Goal: Task Accomplishment & Management: Manage account settings

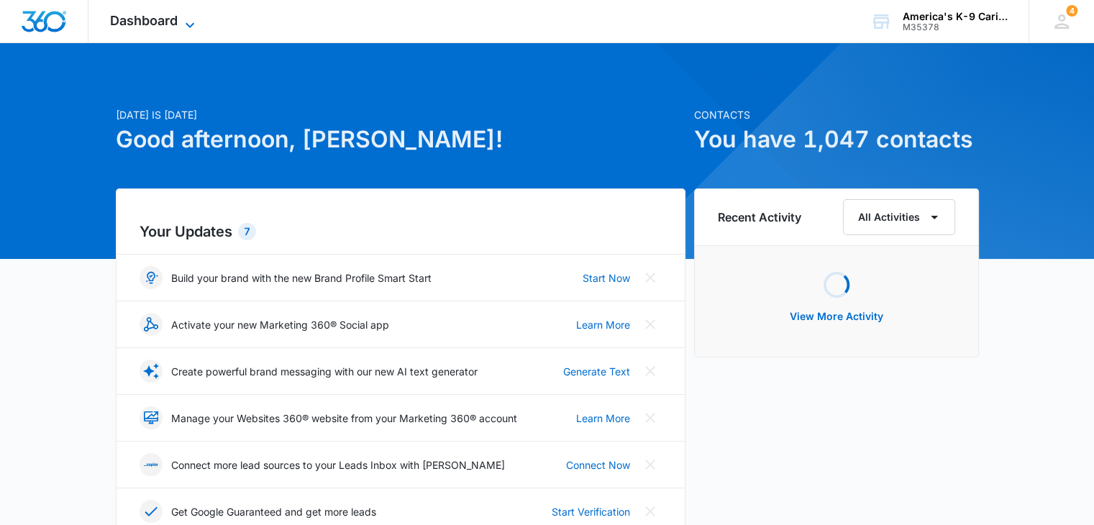
click at [184, 21] on icon at bounding box center [189, 25] width 17 height 17
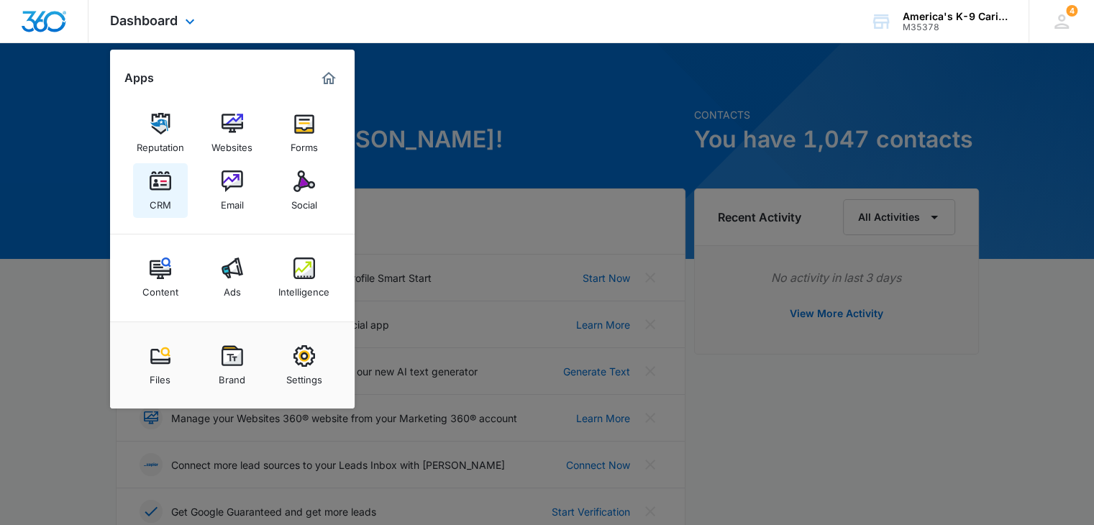
click at [165, 187] on img at bounding box center [161, 181] width 22 height 22
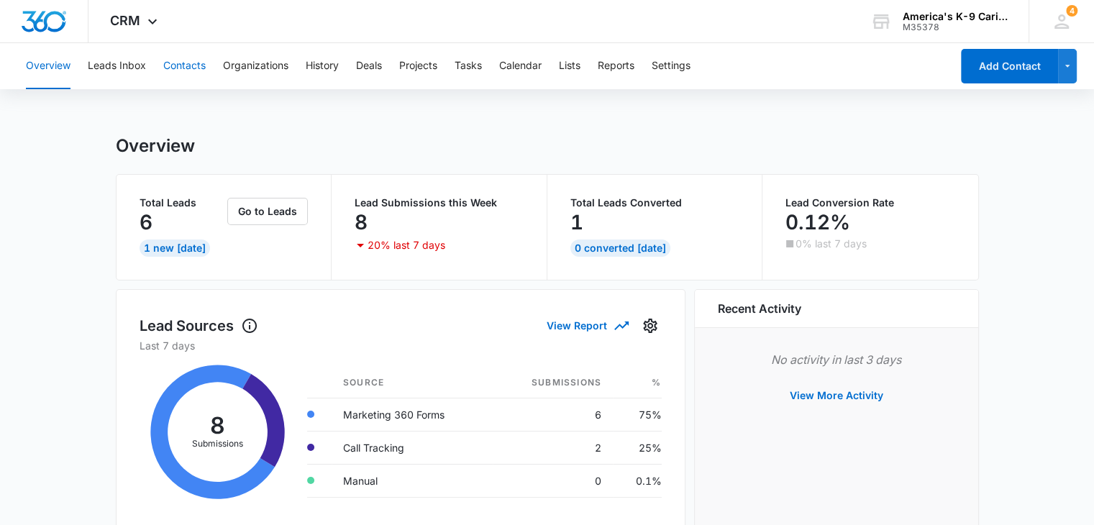
click at [195, 70] on button "Contacts" at bounding box center [184, 66] width 42 height 46
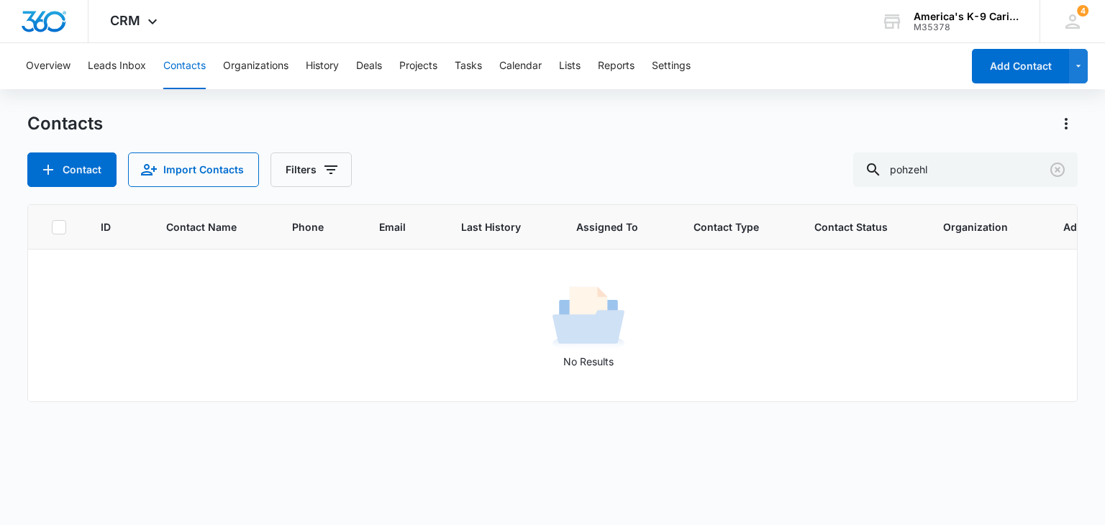
click at [290, 98] on div "Overview Leads Inbox Contacts Organizations History Deals Projects Tasks Calend…" at bounding box center [552, 283] width 1105 height 481
click at [1055, 170] on icon "Clear" at bounding box center [1057, 169] width 17 height 17
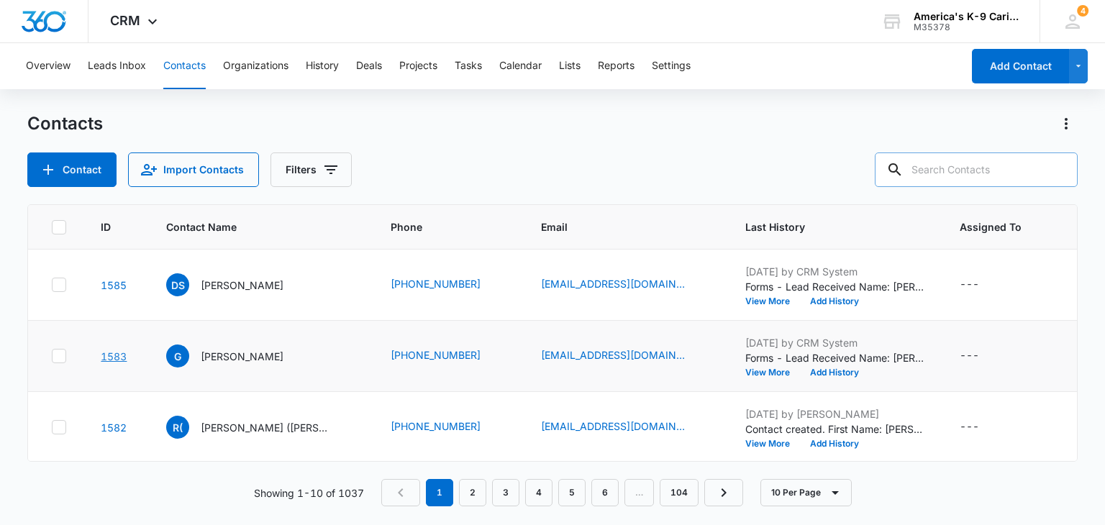
click at [107, 354] on link "1583" at bounding box center [114, 356] width 26 height 12
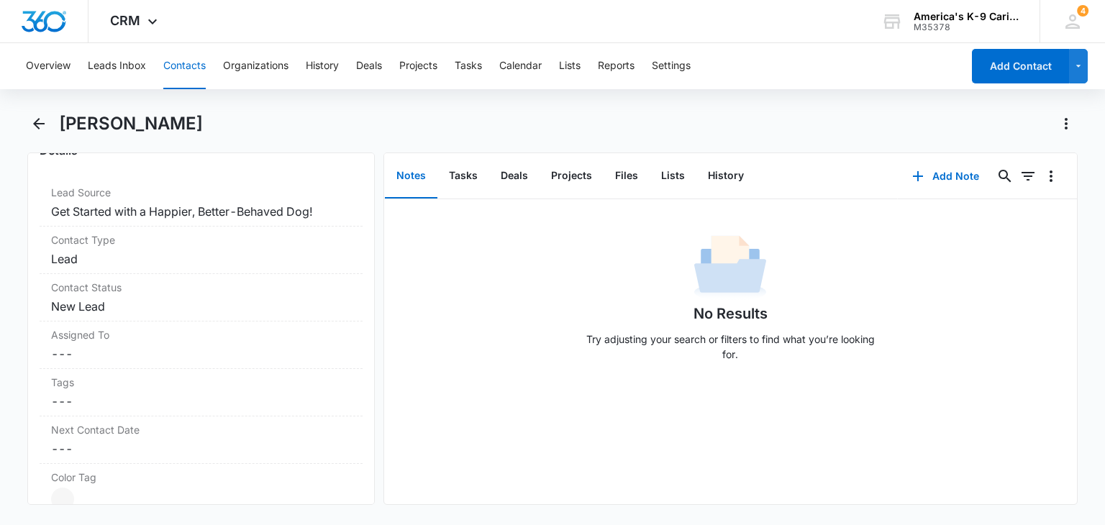
scroll to position [550, 0]
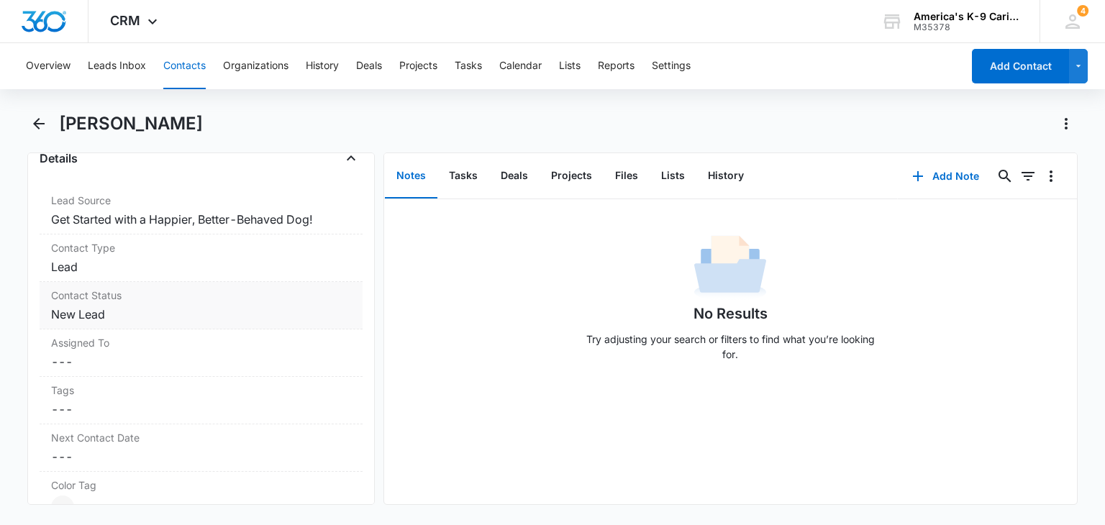
click at [299, 309] on dd "Cancel Save Changes New Lead" at bounding box center [200, 314] width 299 height 17
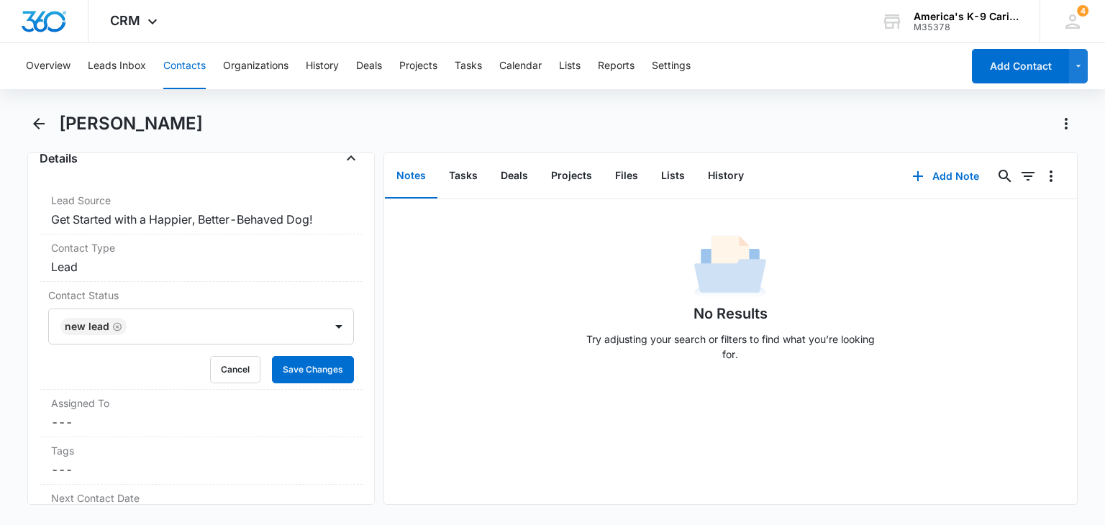
click at [331, 325] on div at bounding box center [338, 326] width 23 height 23
drag, startPoint x: 343, startPoint y: 404, endPoint x: 344, endPoint y: 415, distance: 11.5
click at [344, 415] on div "Assigned To Cancel Save Changes ---" at bounding box center [201, 413] width 322 height 47
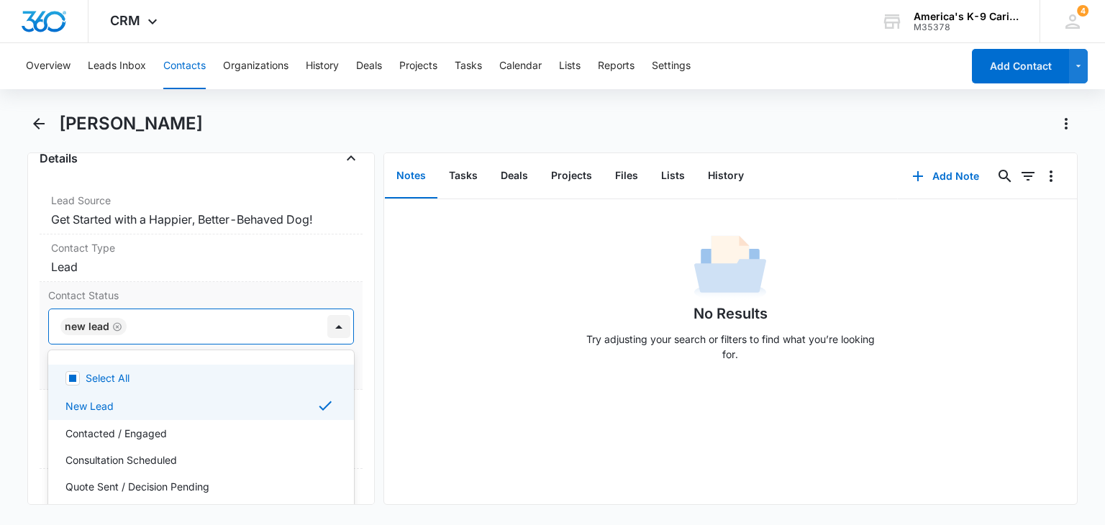
click at [327, 319] on div at bounding box center [338, 326] width 23 height 23
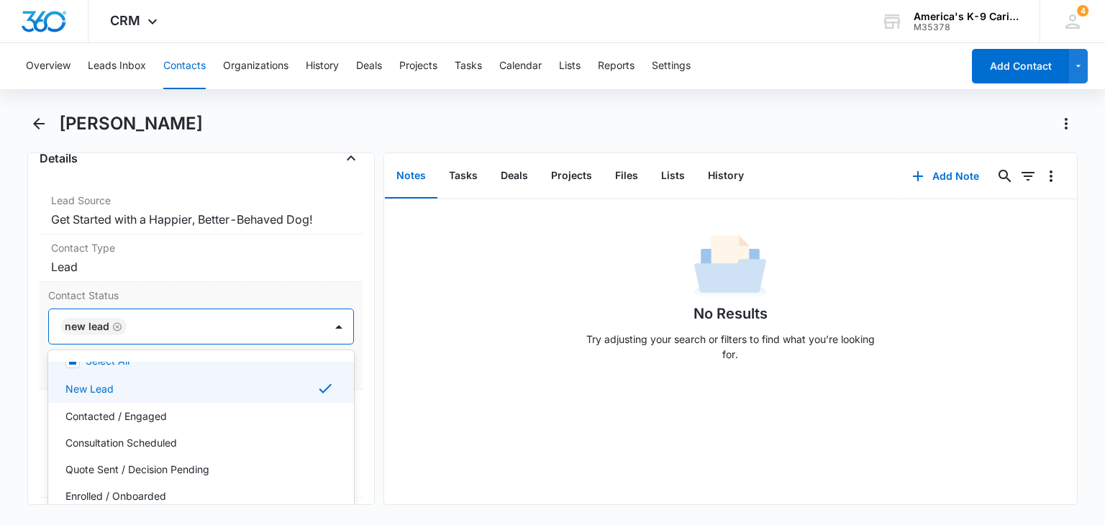
scroll to position [19, 0]
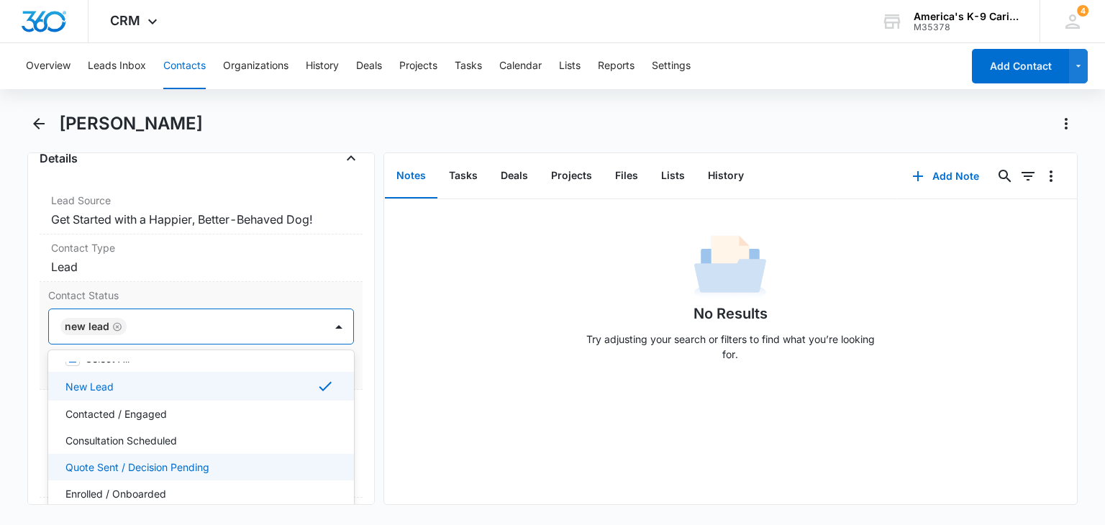
click at [239, 455] on div "Quote Sent / Decision Pending" at bounding box center [200, 467] width 305 height 27
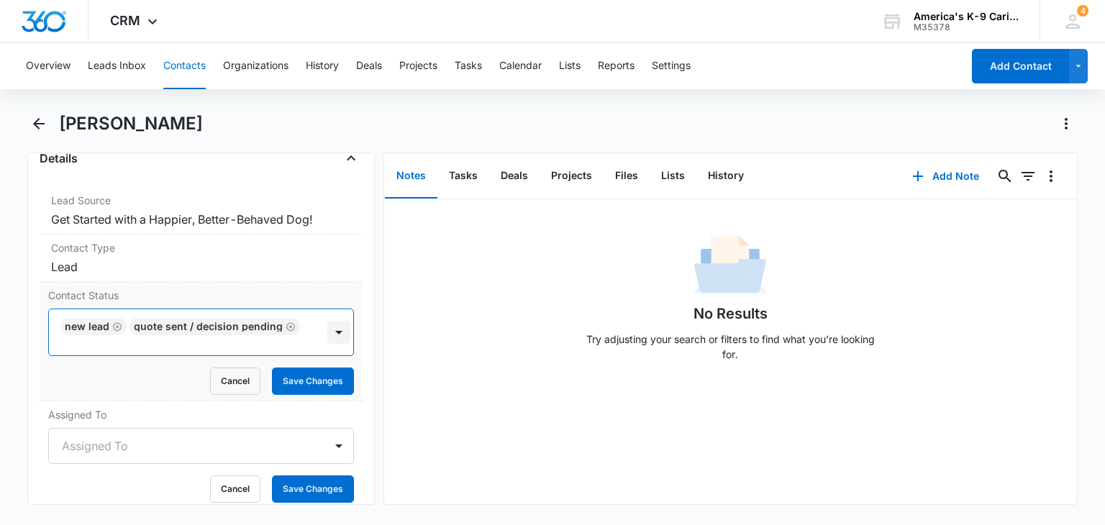
click at [329, 330] on div at bounding box center [338, 332] width 23 height 23
click at [314, 372] on button "Save Changes" at bounding box center [313, 381] width 82 height 27
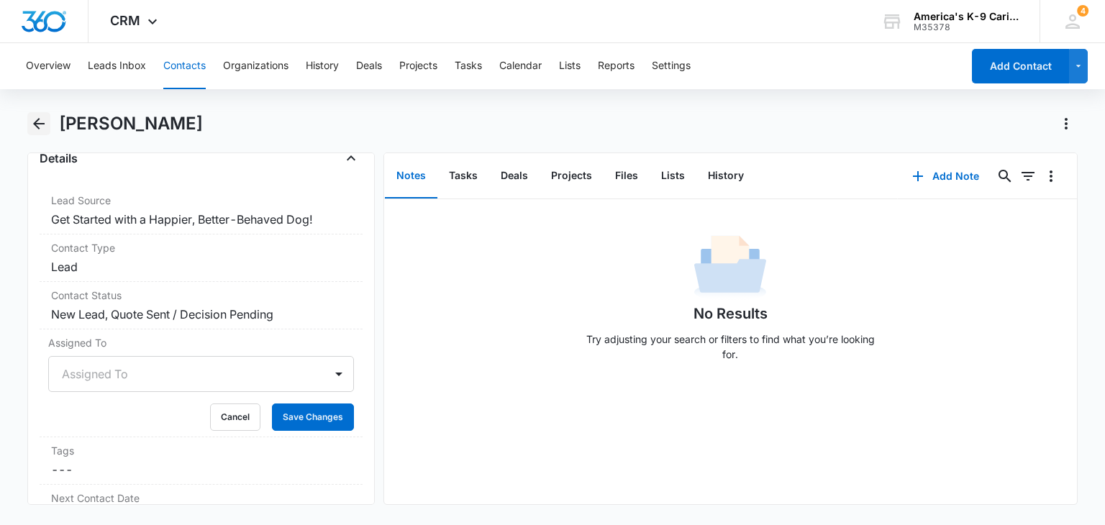
click at [42, 127] on icon "Back" at bounding box center [38, 123] width 17 height 17
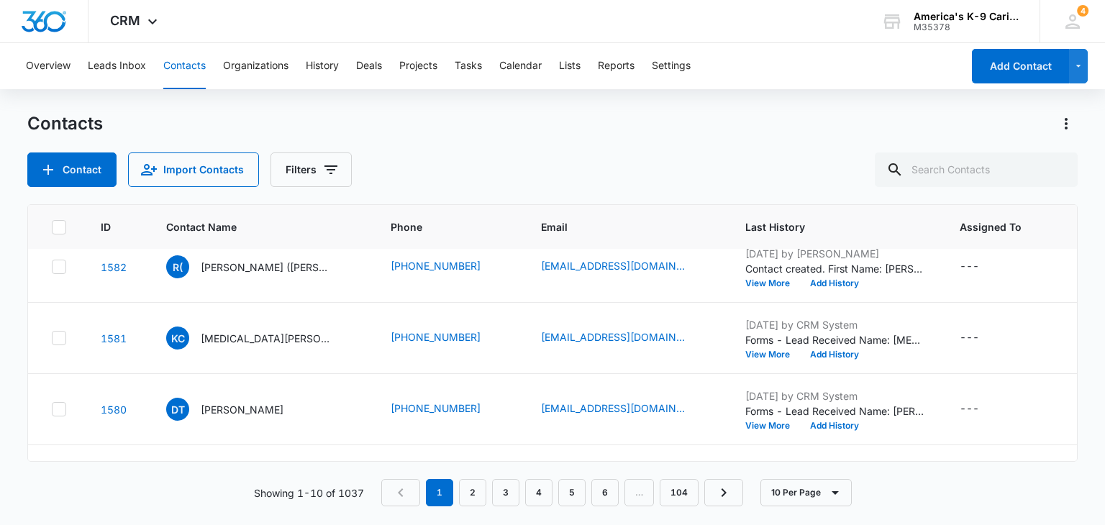
scroll to position [164, 0]
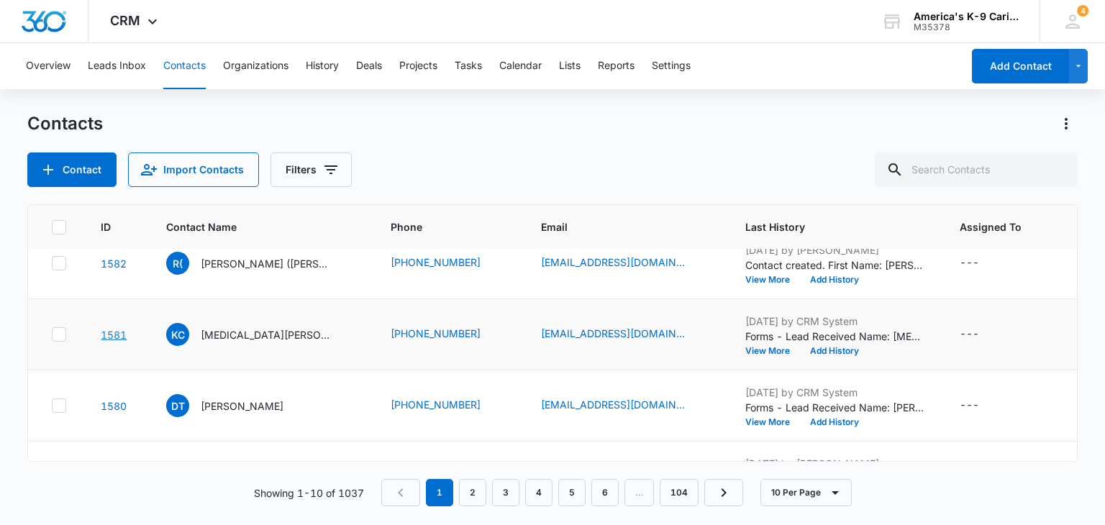
click at [117, 329] on link "1581" at bounding box center [114, 335] width 26 height 12
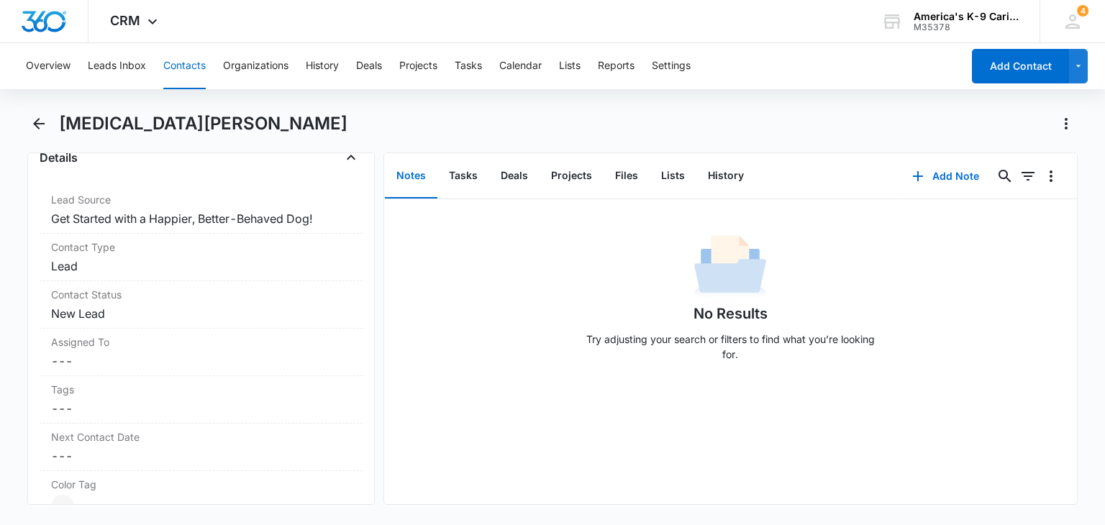
scroll to position [553, 0]
click at [304, 314] on dd "Cancel Save Changes New Lead" at bounding box center [200, 310] width 299 height 17
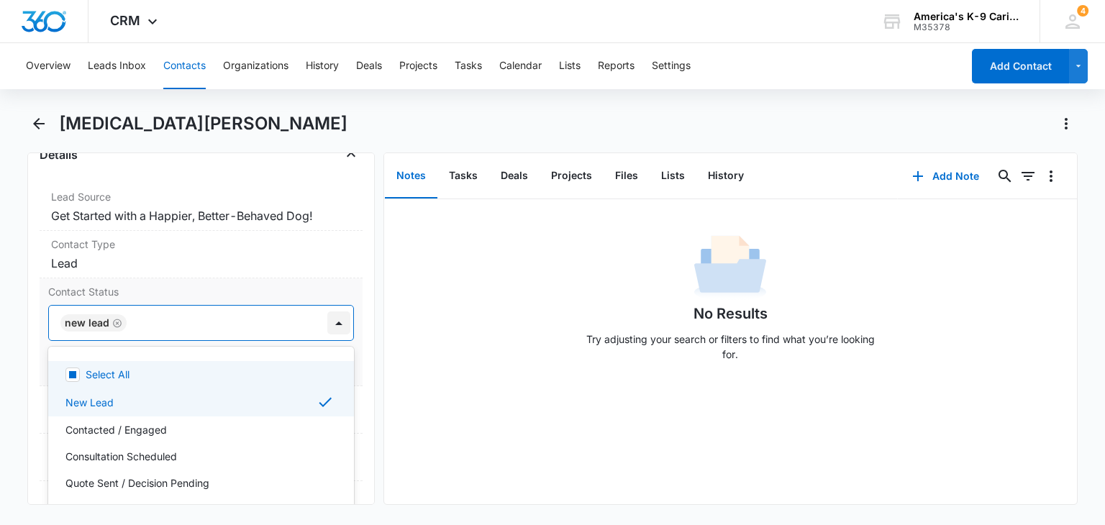
click at [327, 323] on div at bounding box center [338, 322] width 23 height 23
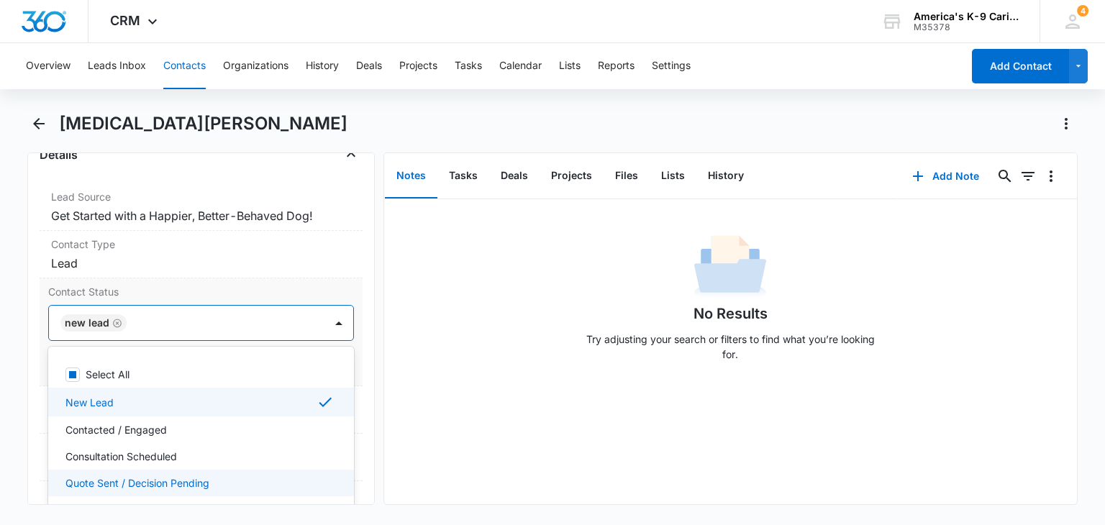
click at [254, 476] on div "Quote Sent / Decision Pending" at bounding box center [199, 483] width 268 height 15
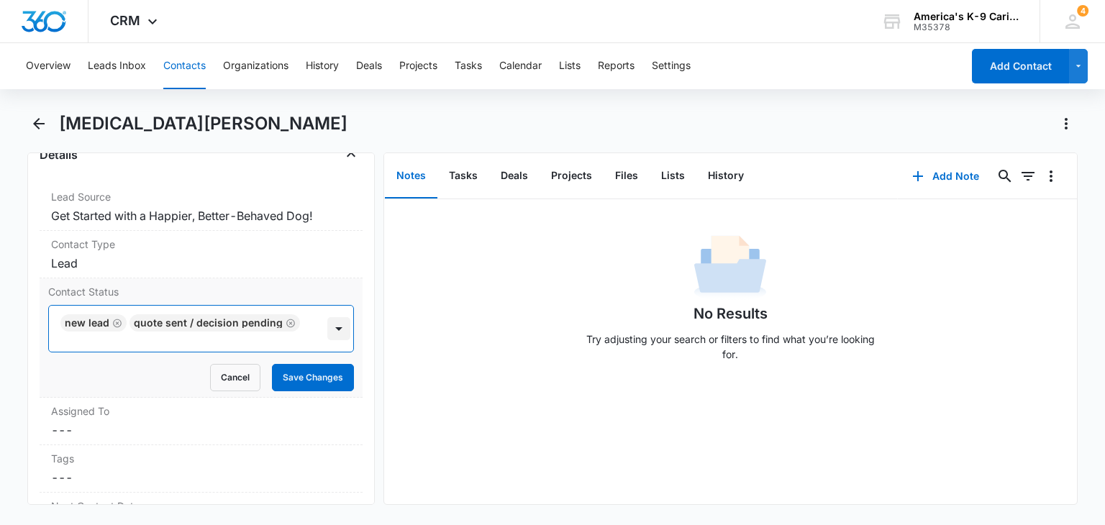
click at [329, 326] on div at bounding box center [338, 328] width 23 height 23
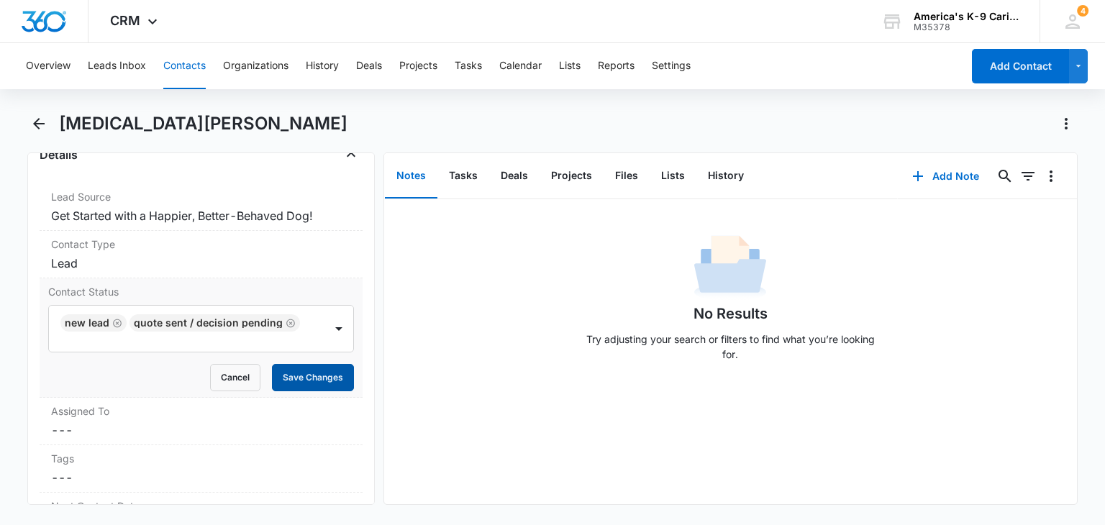
click at [311, 377] on button "Save Changes" at bounding box center [313, 377] width 82 height 27
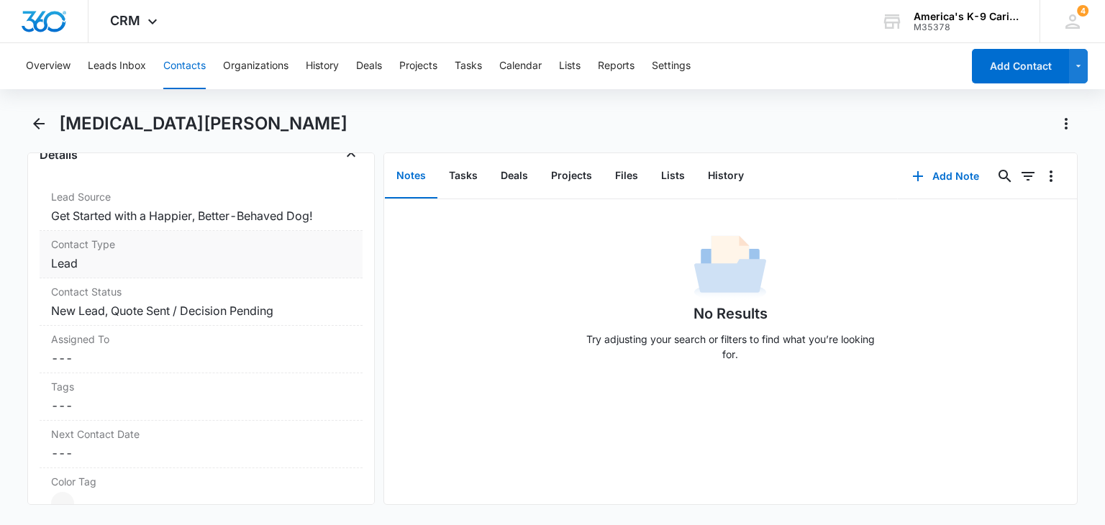
click at [332, 252] on div "Contact Type Cancel Save Changes Lead" at bounding box center [201, 254] width 322 height 47
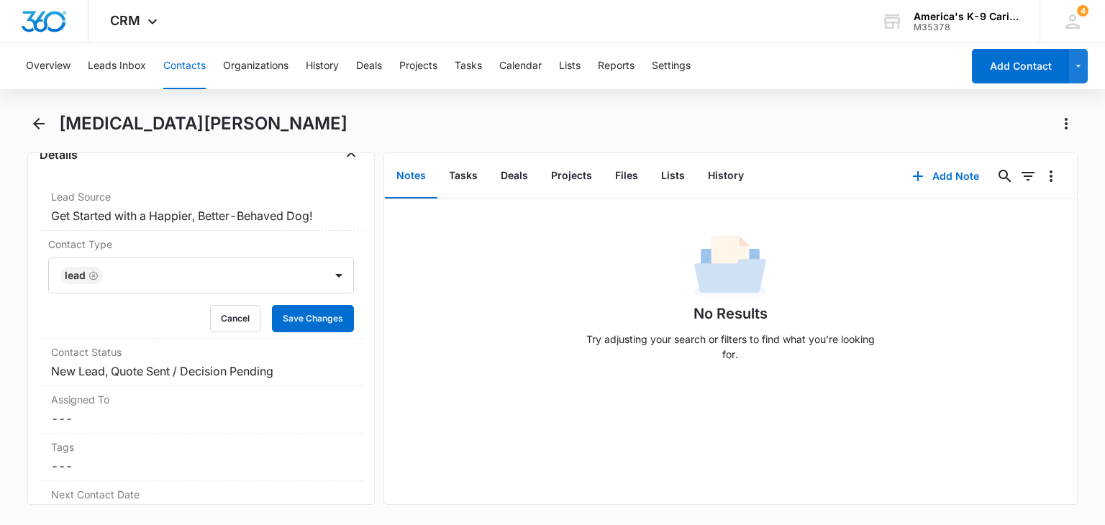
click at [54, 119] on div "[MEDICAL_DATA][PERSON_NAME]" at bounding box center [552, 132] width 1050 height 40
click at [43, 119] on icon "Back" at bounding box center [38, 123] width 17 height 17
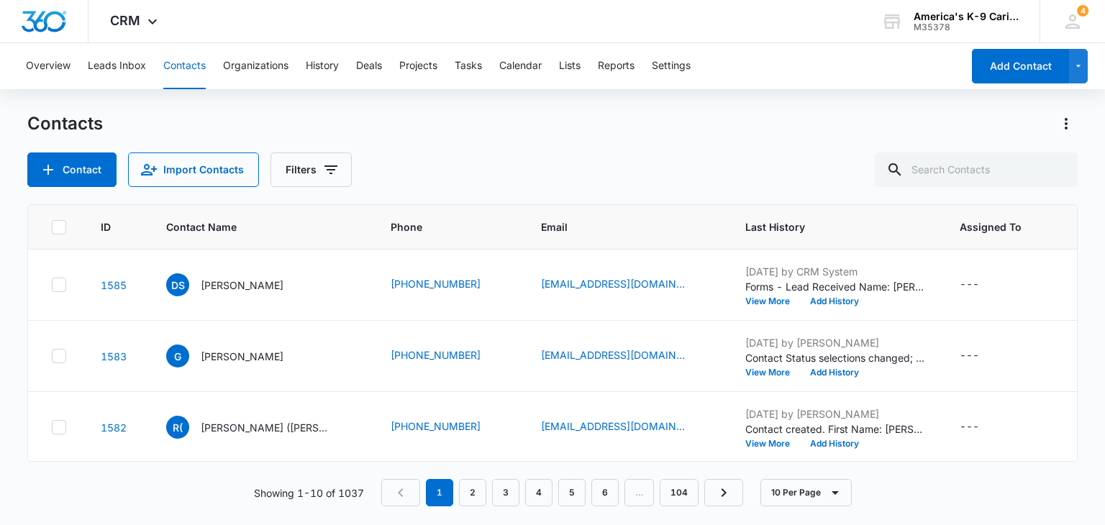
scroll to position [164, 0]
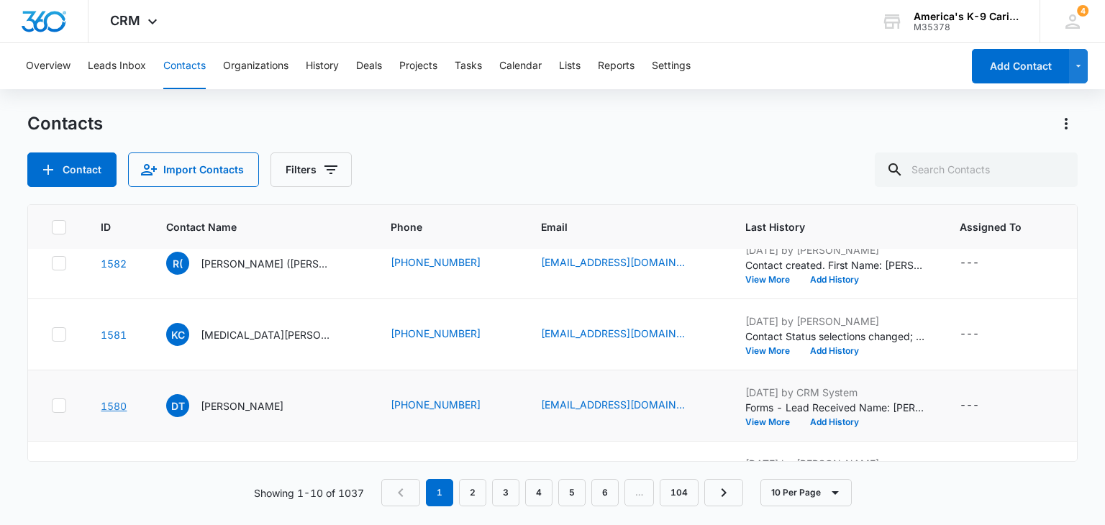
click at [115, 403] on link "1580" at bounding box center [114, 406] width 26 height 12
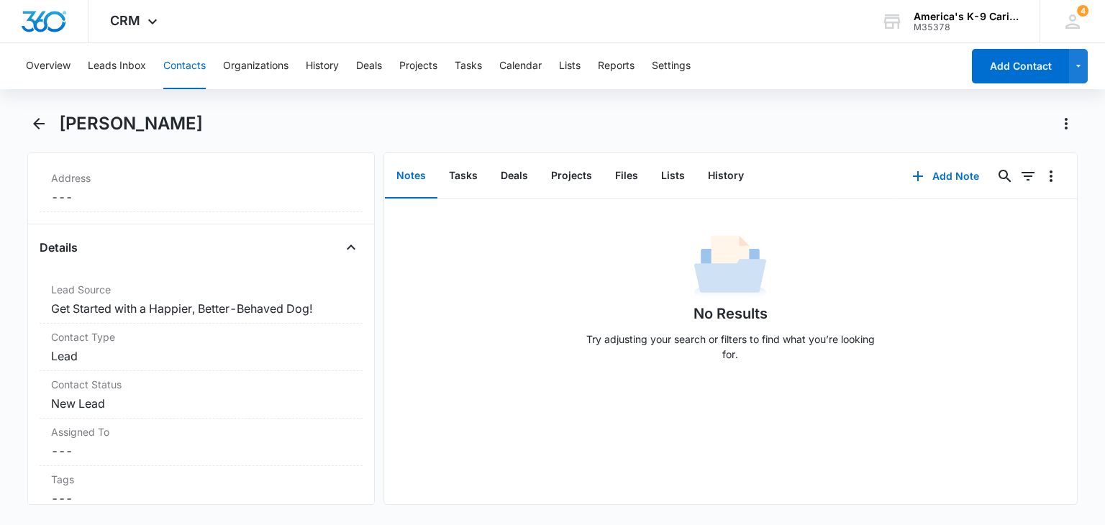
scroll to position [504, 0]
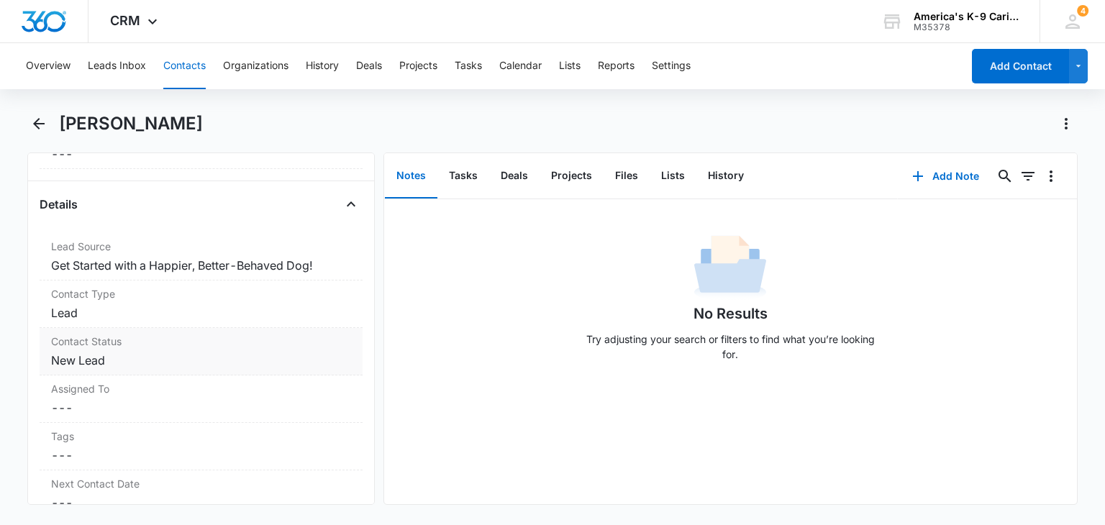
click at [332, 345] on label "Contact Status" at bounding box center [200, 341] width 299 height 15
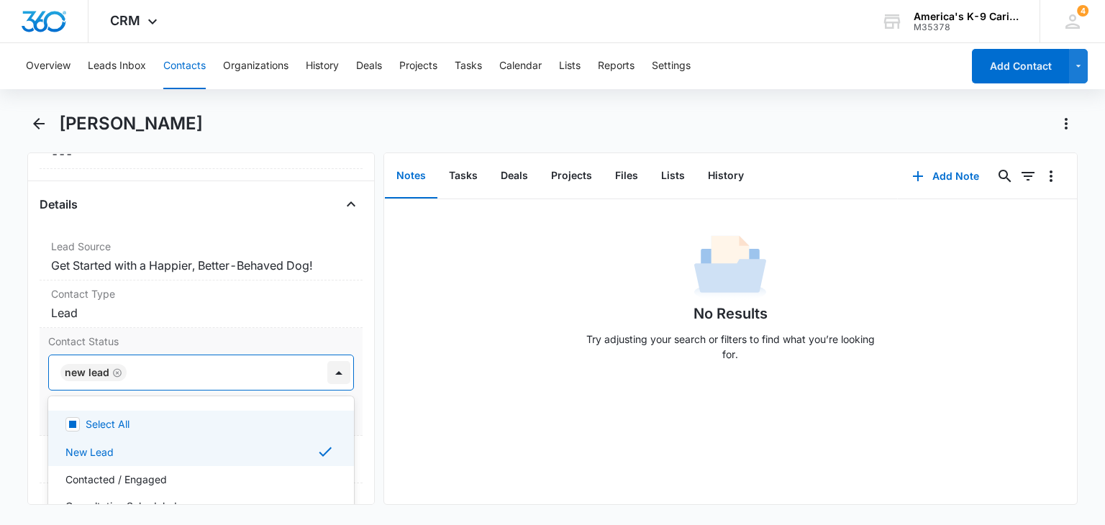
click at [328, 368] on div at bounding box center [338, 372] width 23 height 23
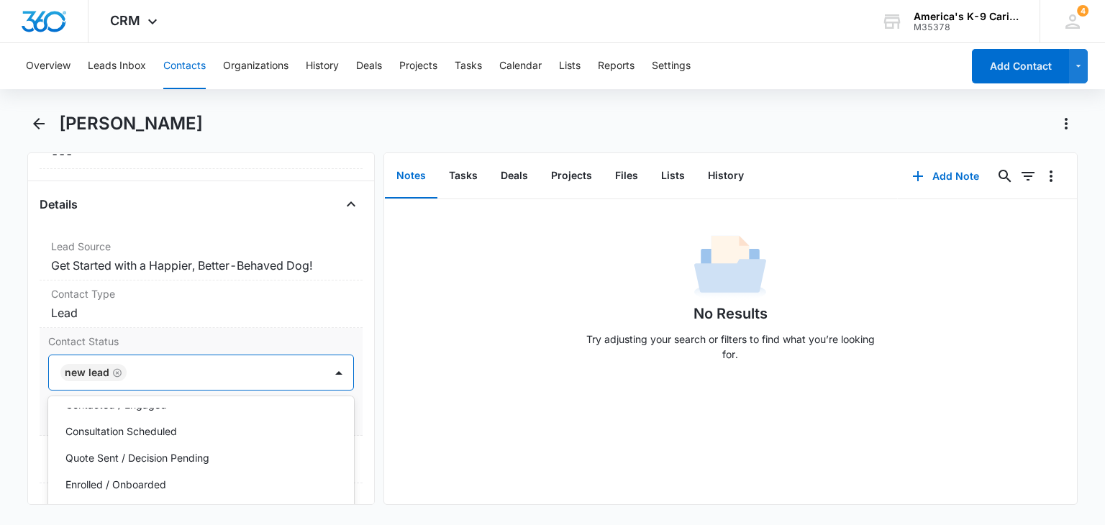
scroll to position [76, 0]
click at [275, 458] on div "Quote Sent / Decision Pending" at bounding box center [199, 457] width 268 height 15
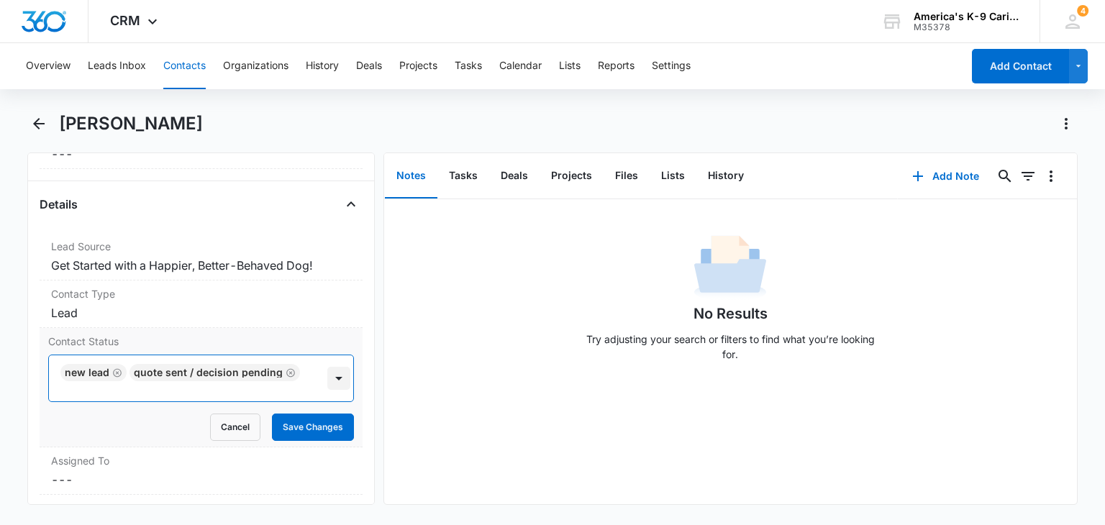
click at [327, 373] on div at bounding box center [338, 378] width 23 height 23
click at [319, 424] on button "Save Changes" at bounding box center [313, 427] width 82 height 27
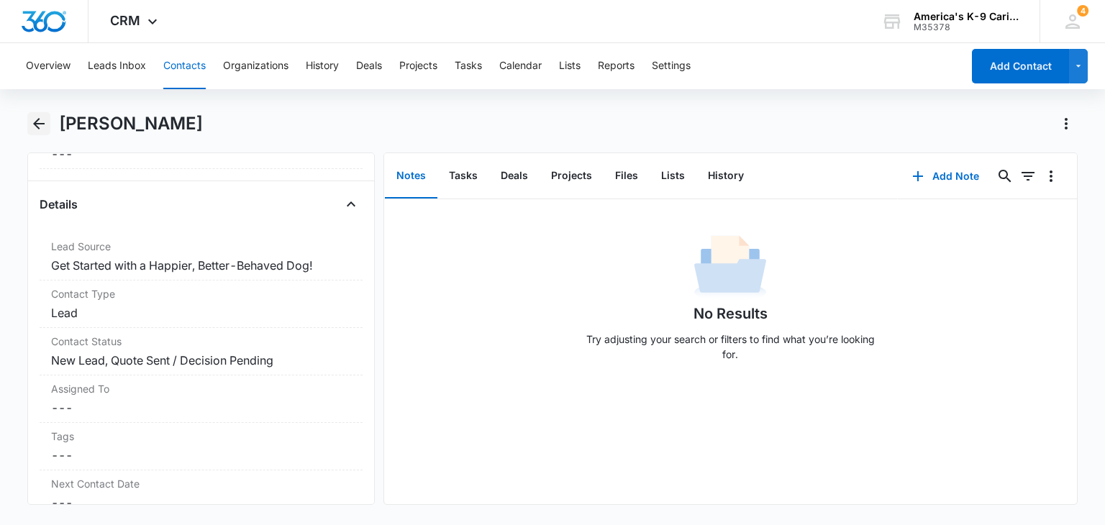
click at [40, 132] on button "Back" at bounding box center [38, 123] width 22 height 23
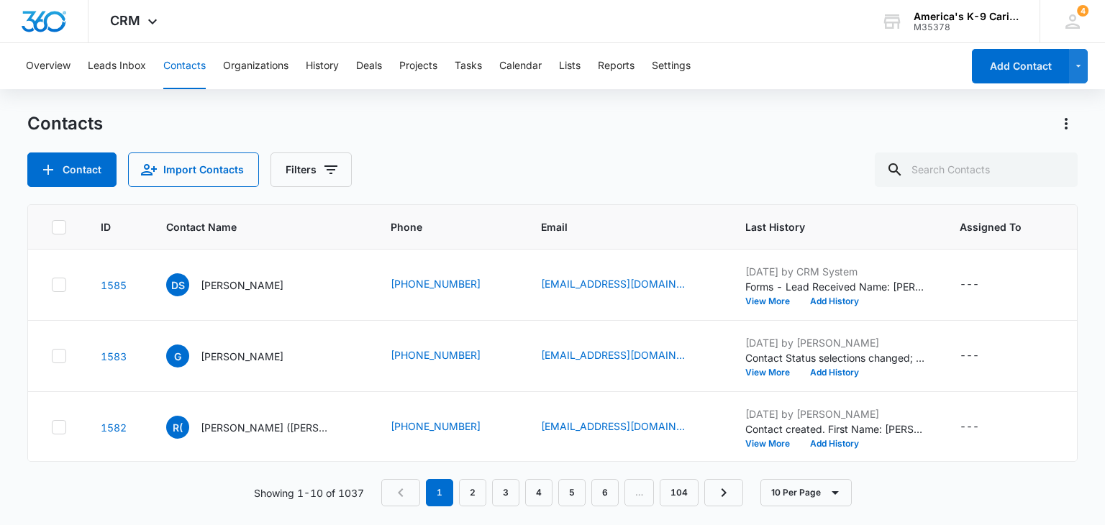
scroll to position [164, 0]
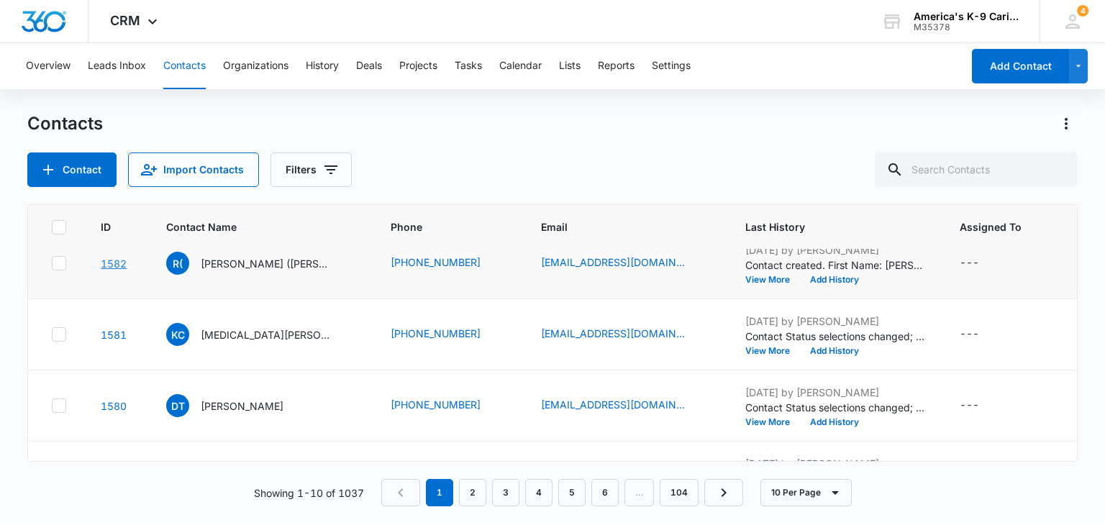
click at [118, 265] on link "1582" at bounding box center [114, 264] width 26 height 12
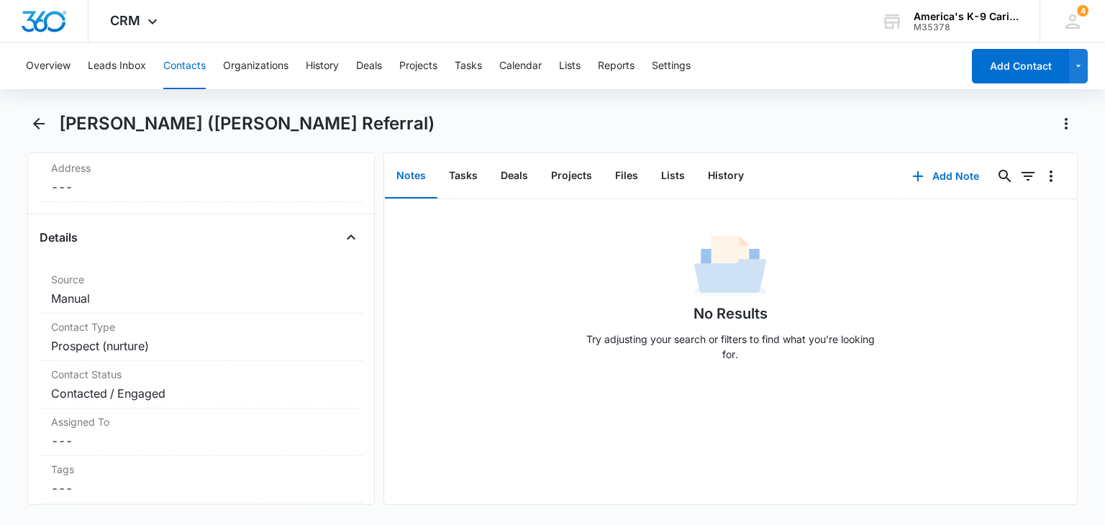
scroll to position [532, 0]
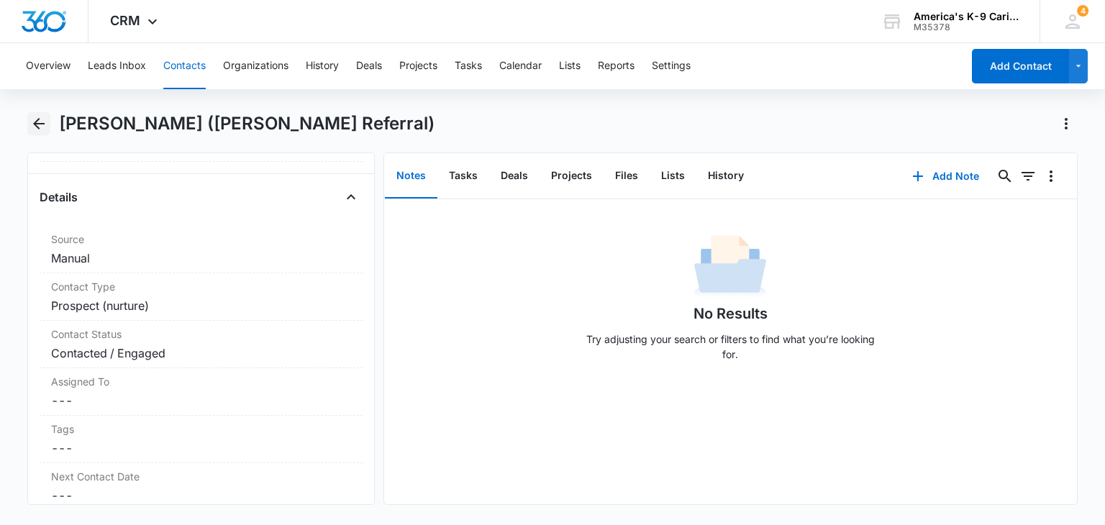
click at [41, 127] on icon "Back" at bounding box center [38, 123] width 17 height 17
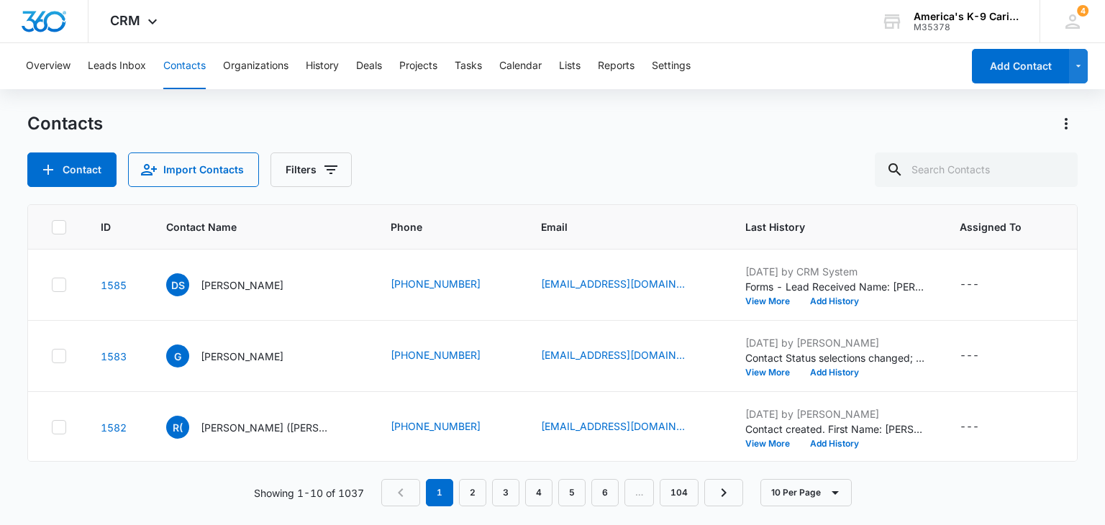
scroll to position [164, 0]
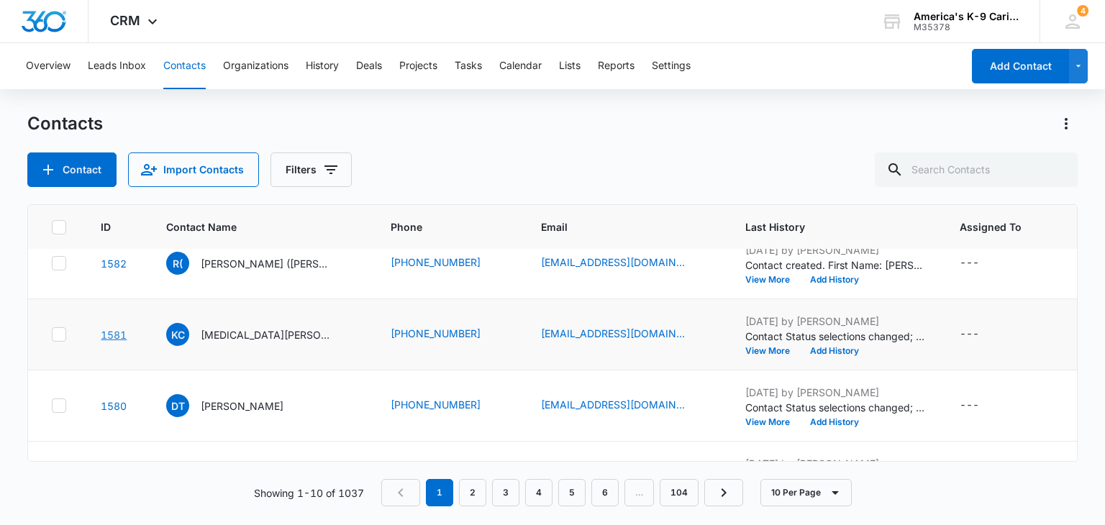
click at [119, 332] on link "1581" at bounding box center [114, 335] width 26 height 12
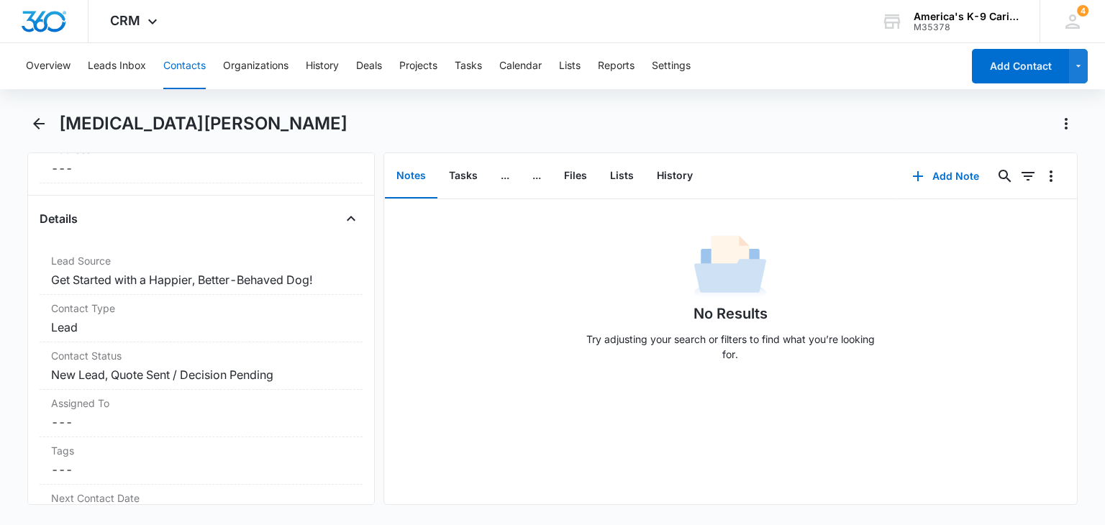
scroll to position [506, 0]
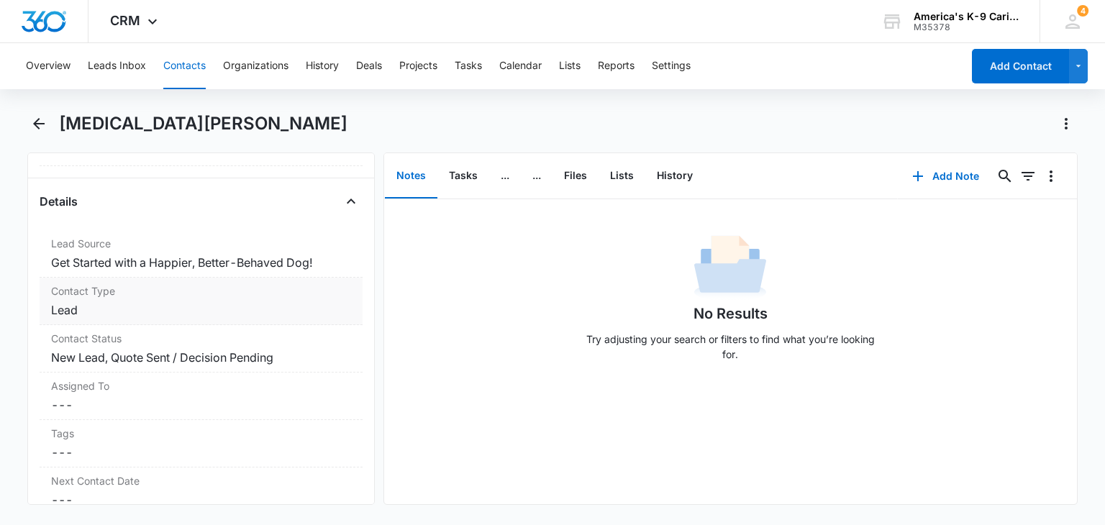
click at [286, 306] on dd "Cancel Save Changes Lead" at bounding box center [200, 309] width 299 height 17
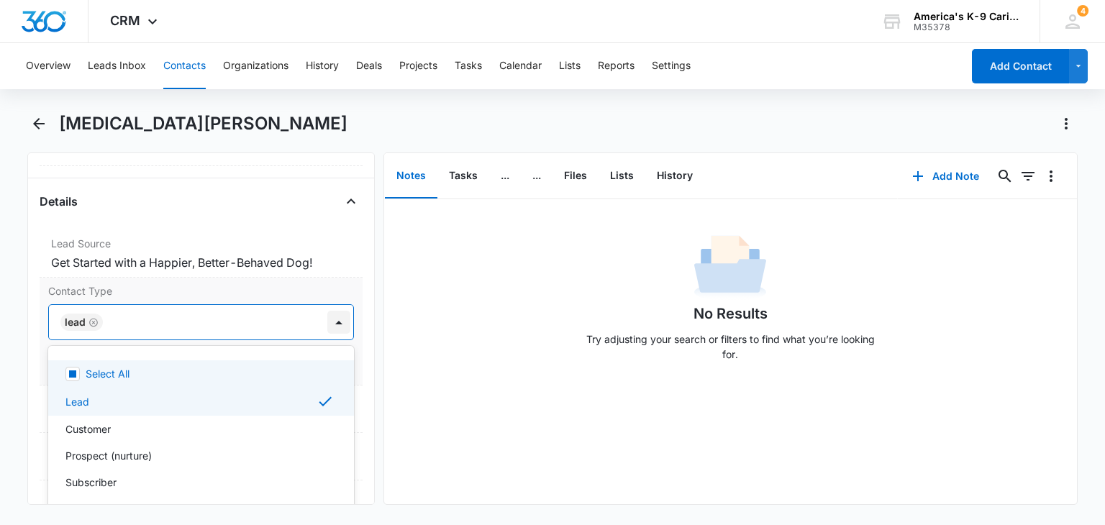
click at [327, 317] on div at bounding box center [338, 322] width 23 height 23
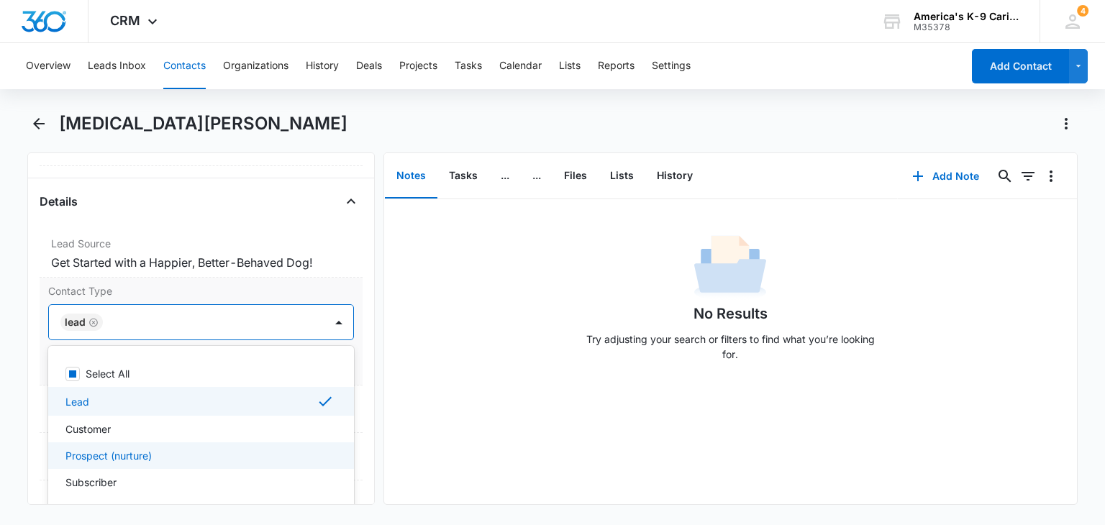
click at [231, 442] on div "Prospect (nurture)" at bounding box center [200, 455] width 305 height 27
drag, startPoint x: 253, startPoint y: 407, endPoint x: 296, endPoint y: 402, distance: 43.5
click at [296, 402] on div "Lead" at bounding box center [199, 401] width 268 height 17
click at [296, 402] on div "Lead" at bounding box center [199, 400] width 268 height 15
click at [317, 402] on icon at bounding box center [325, 401] width 17 height 17
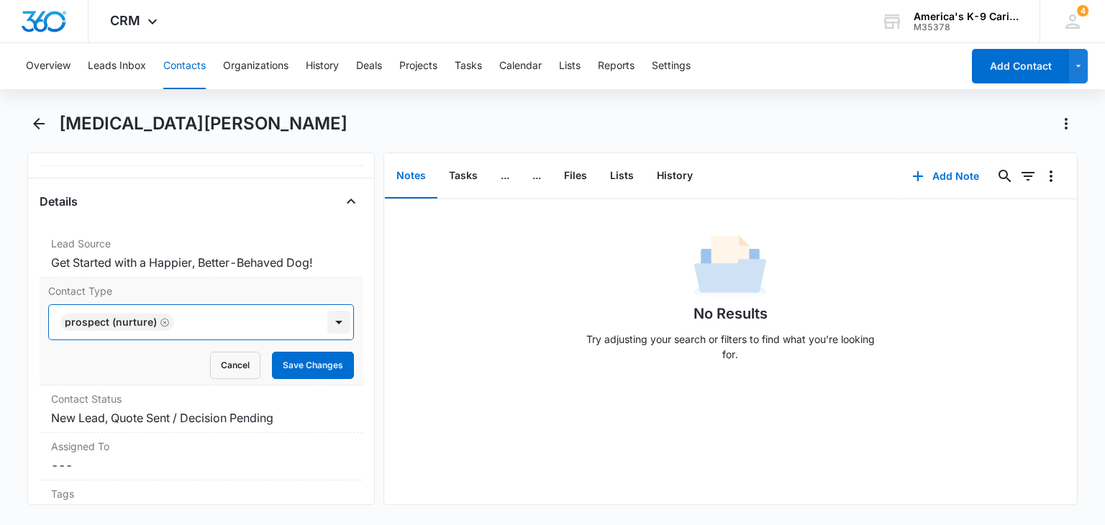
click at [327, 329] on div at bounding box center [338, 322] width 23 height 23
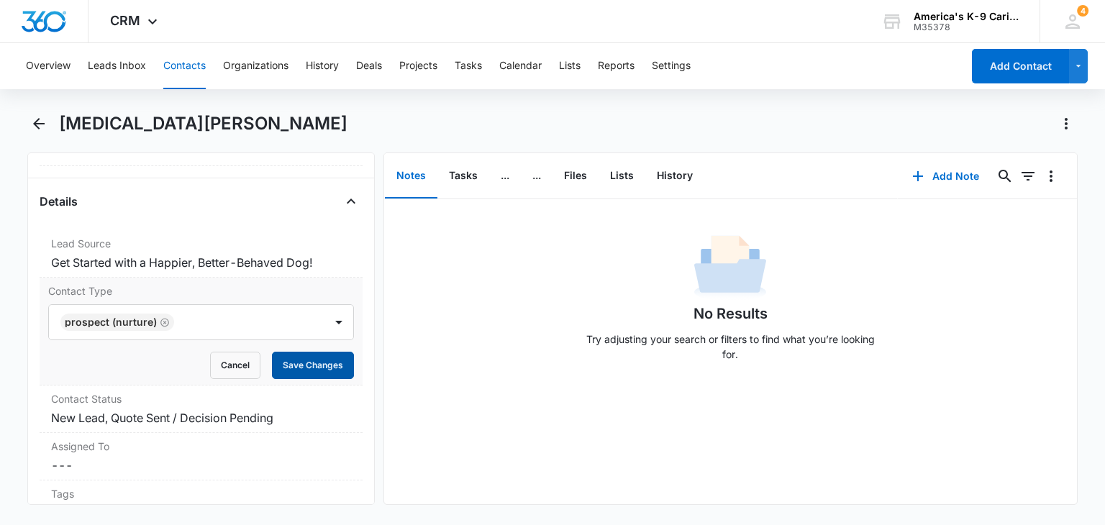
click at [322, 365] on button "Save Changes" at bounding box center [313, 365] width 82 height 27
click at [47, 132] on icon "Back" at bounding box center [38, 123] width 17 height 17
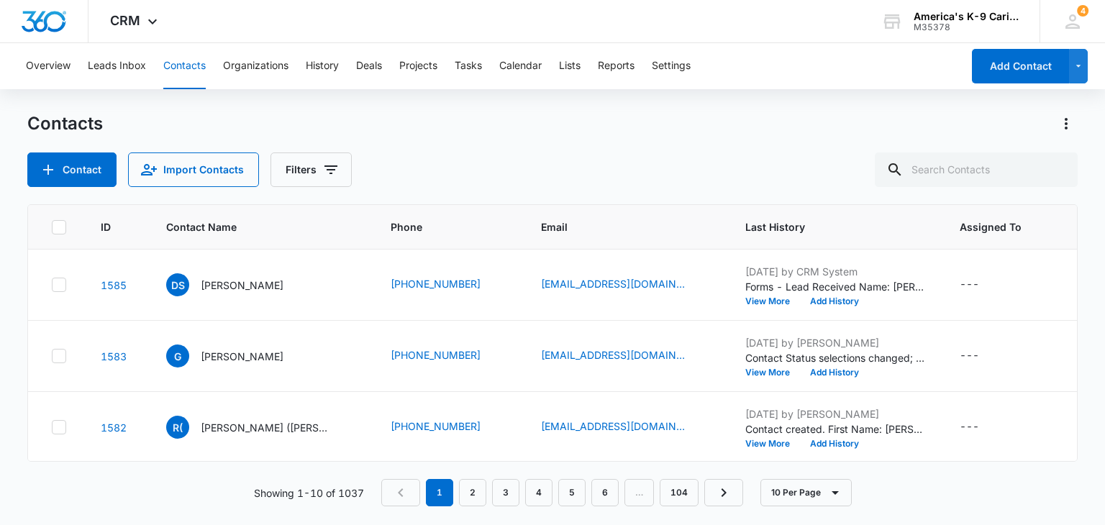
scroll to position [164, 0]
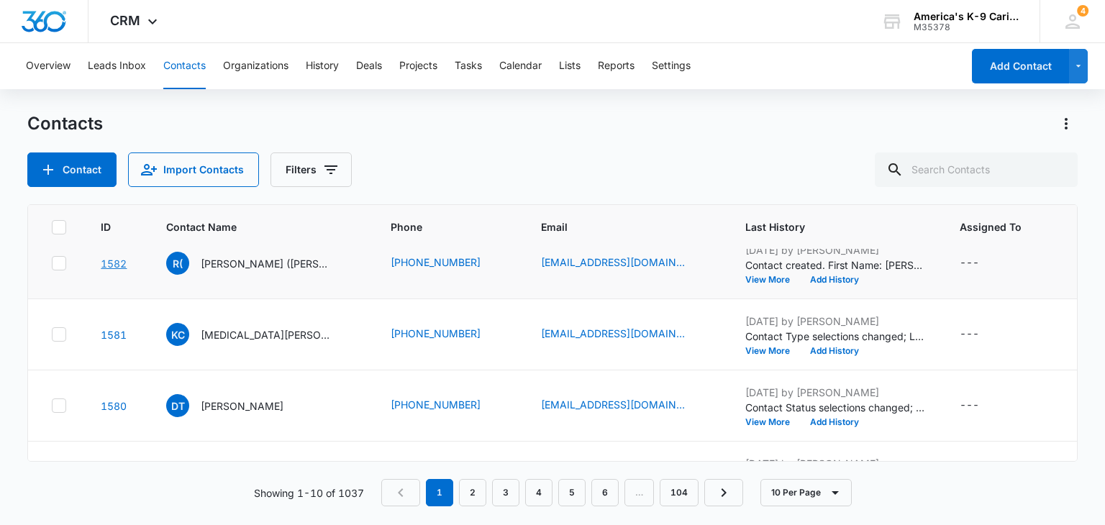
click at [121, 263] on link "1582" at bounding box center [114, 264] width 26 height 12
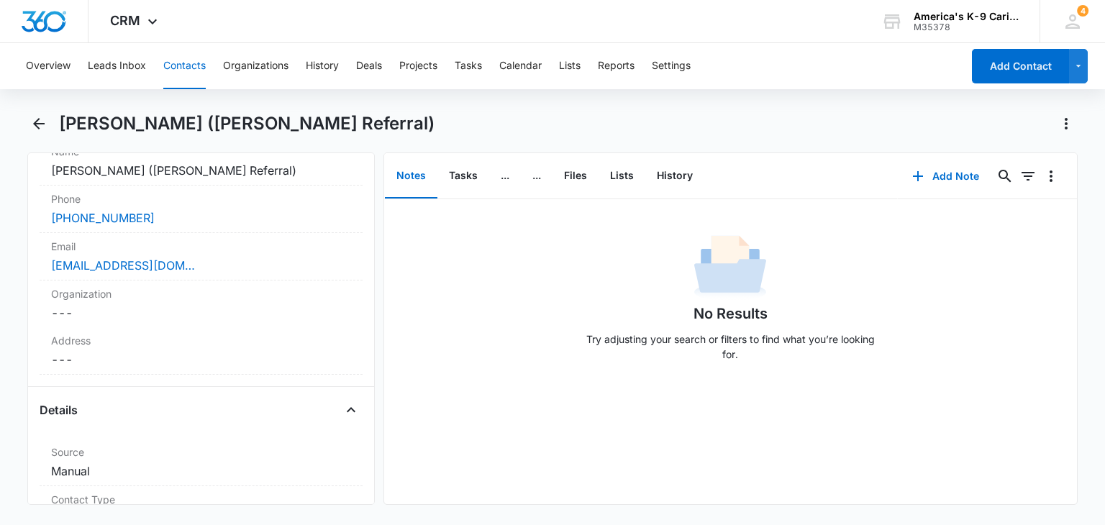
scroll to position [173, 0]
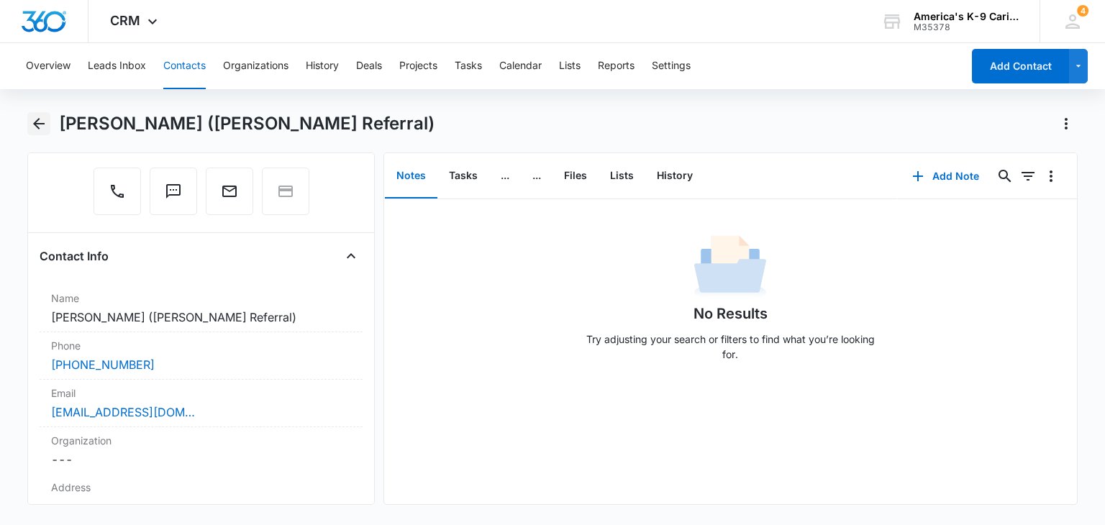
click at [44, 123] on icon "Back" at bounding box center [39, 124] width 12 height 12
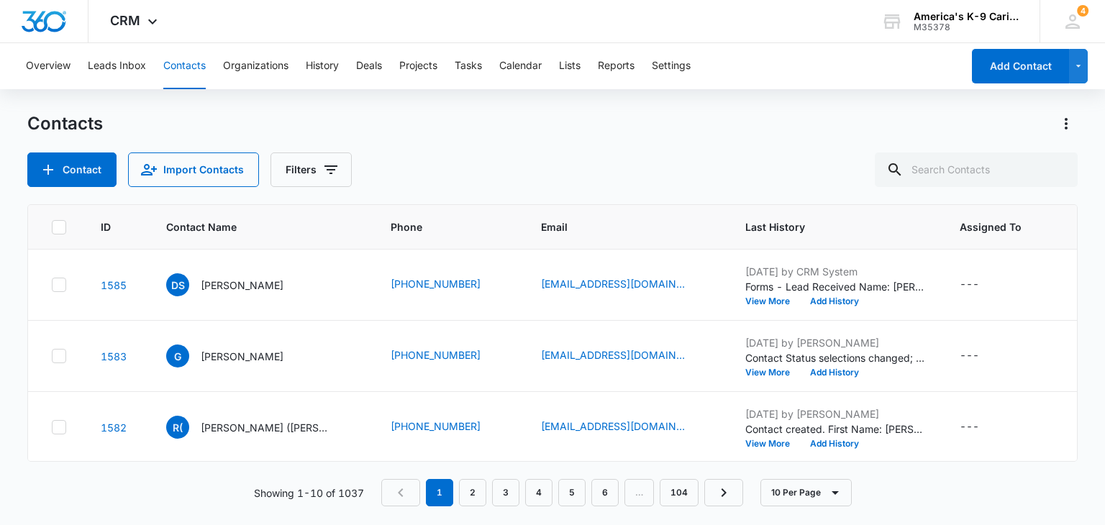
scroll to position [164, 0]
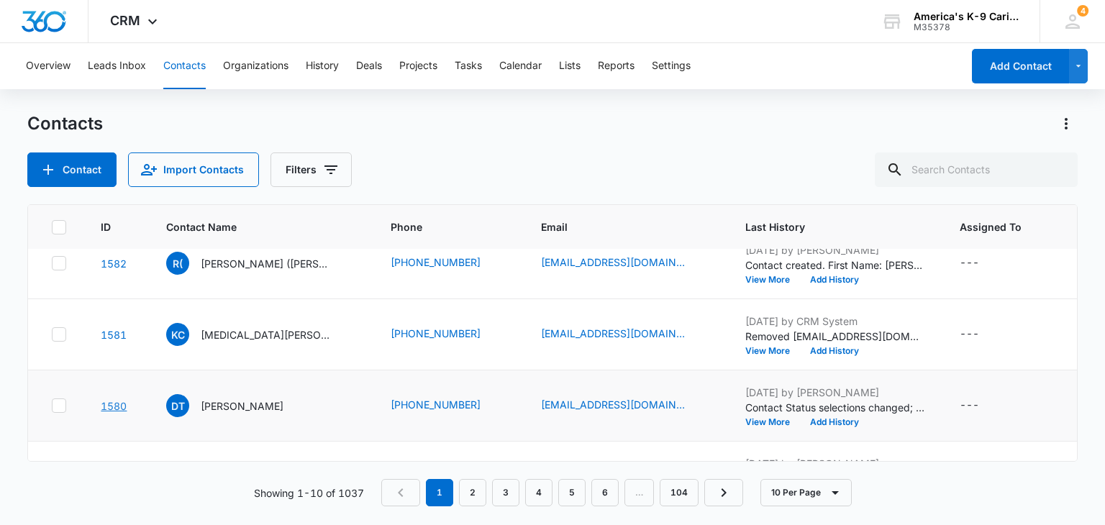
click at [115, 406] on link "1580" at bounding box center [114, 406] width 26 height 12
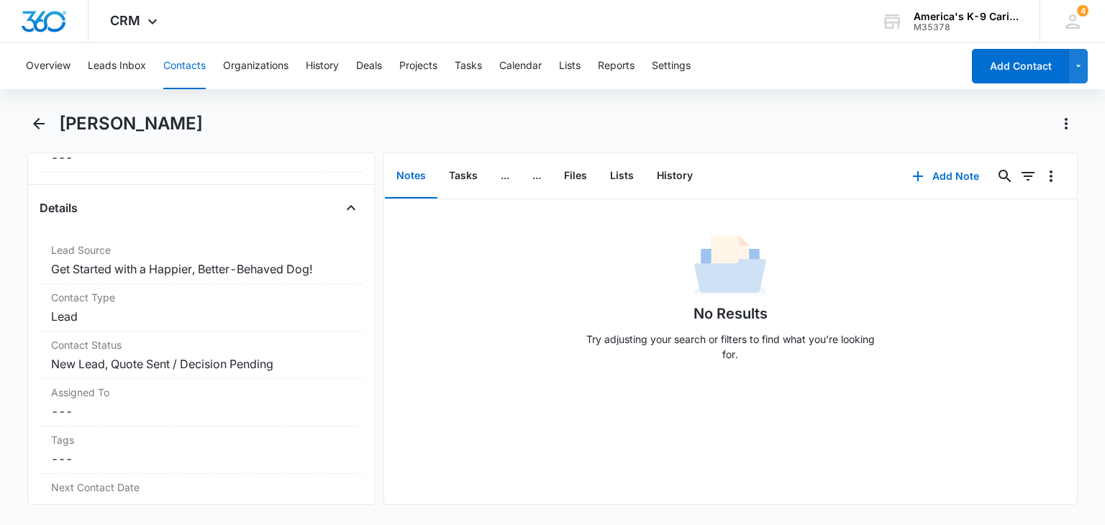
scroll to position [543, 0]
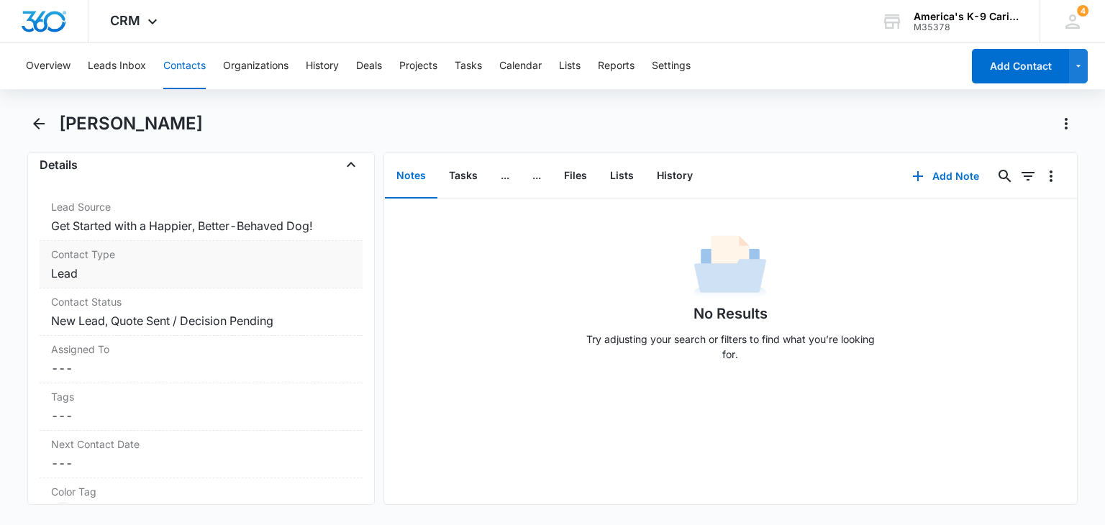
click at [276, 267] on dd "Cancel Save Changes Lead" at bounding box center [200, 273] width 299 height 17
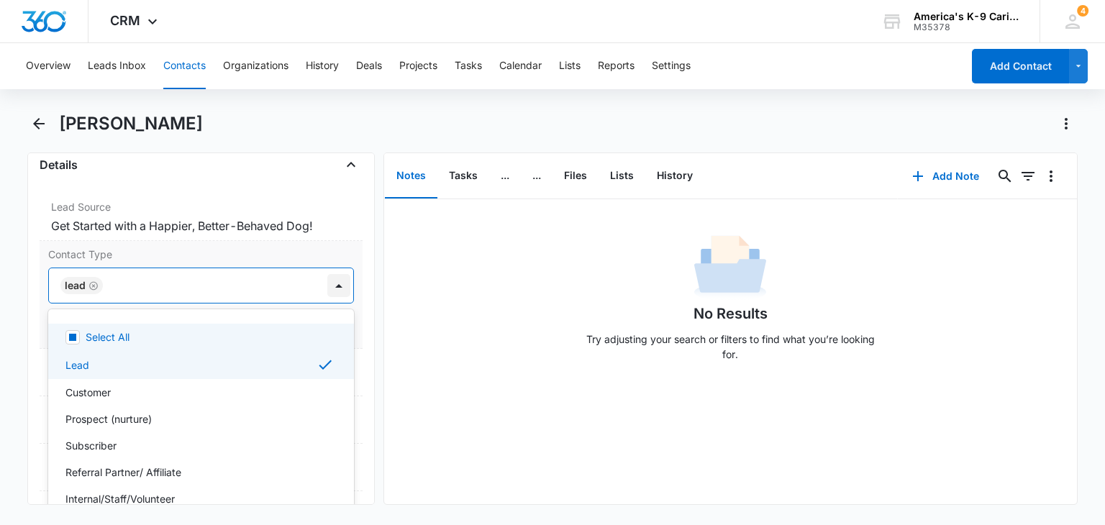
click at [327, 281] on div at bounding box center [338, 285] width 23 height 23
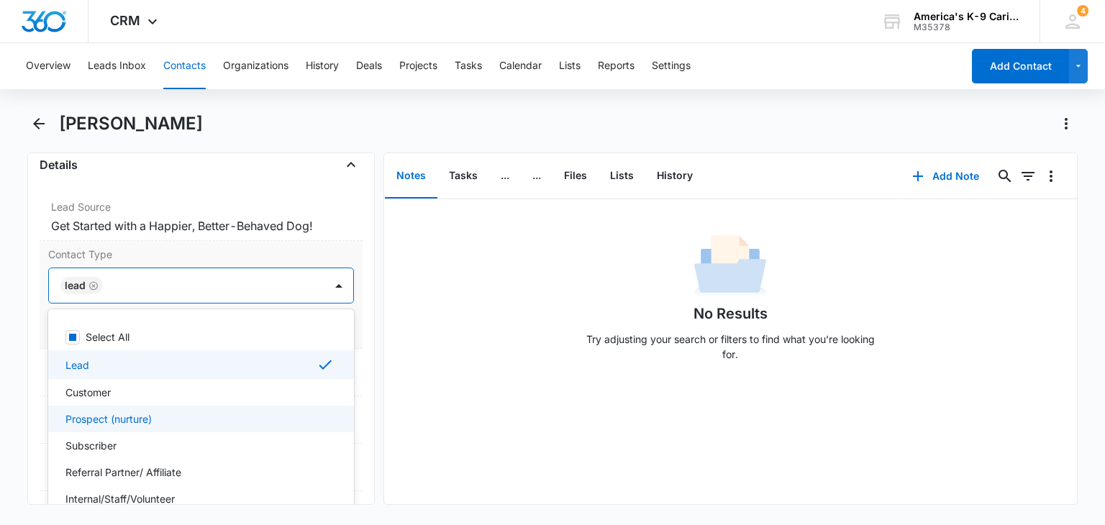
click at [215, 406] on div "Prospect (nurture)" at bounding box center [200, 419] width 305 height 27
click at [113, 361] on div "Lead" at bounding box center [199, 364] width 268 height 17
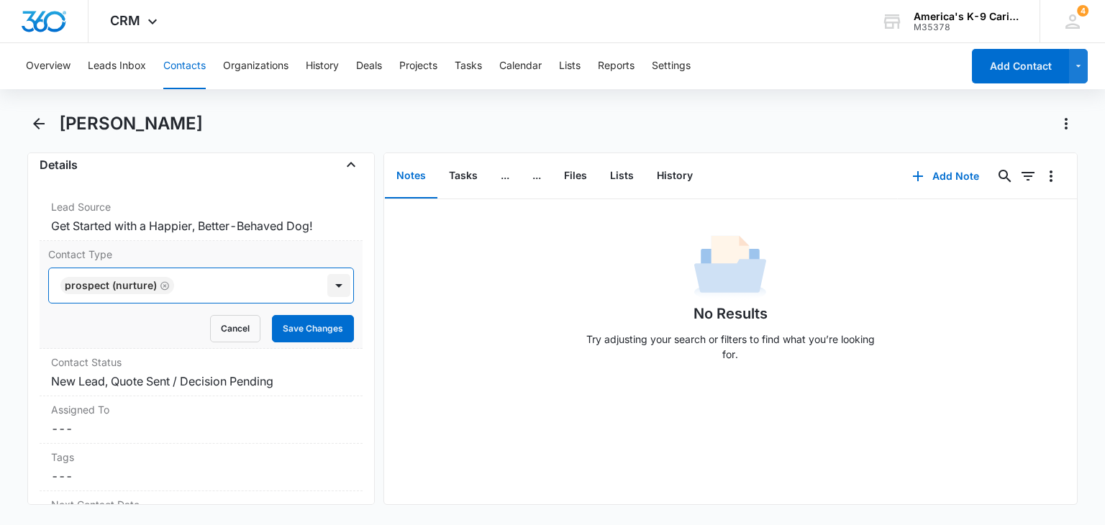
click at [328, 281] on div at bounding box center [338, 285] width 23 height 23
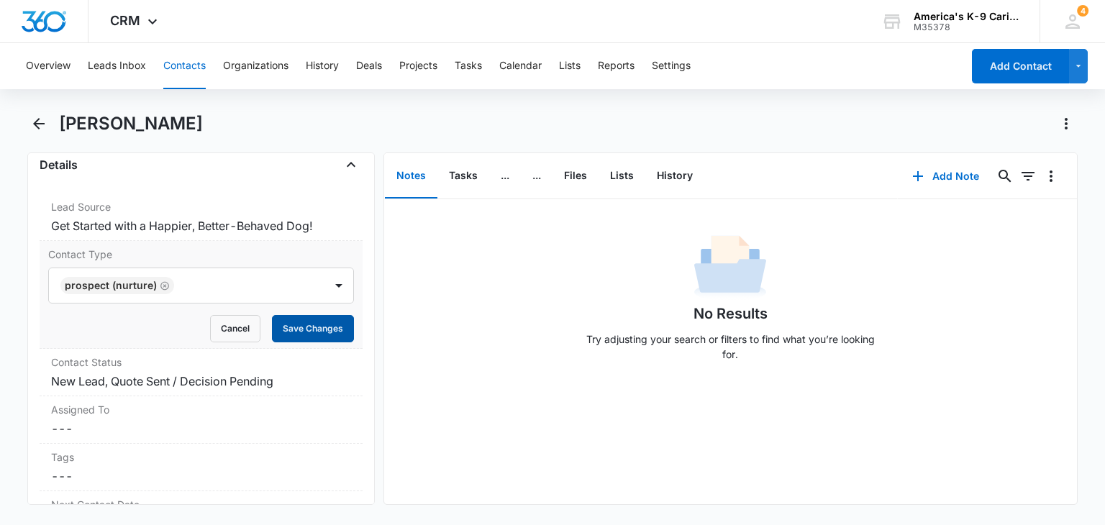
click at [317, 326] on button "Save Changes" at bounding box center [313, 328] width 82 height 27
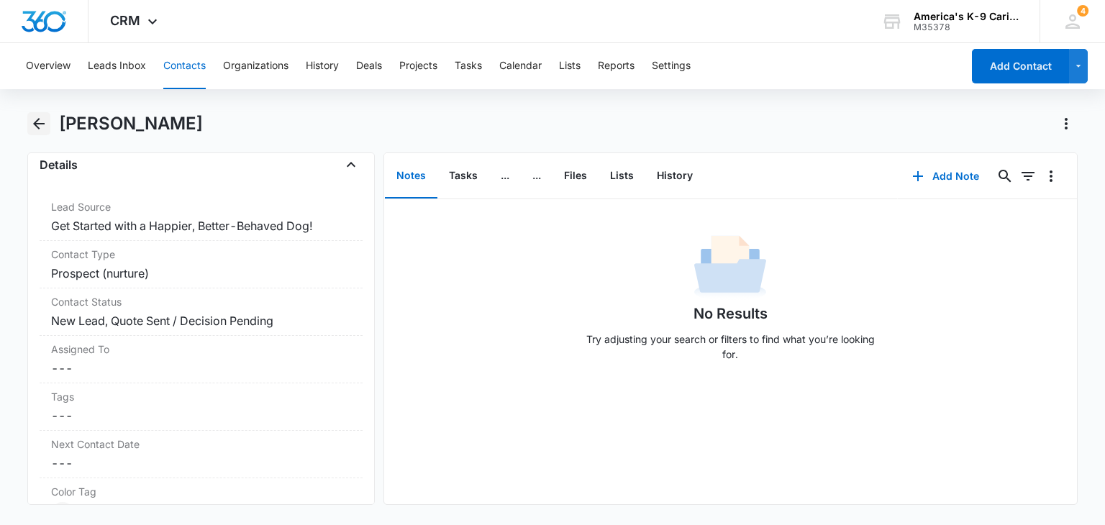
click at [47, 128] on button "Back" at bounding box center [38, 123] width 22 height 23
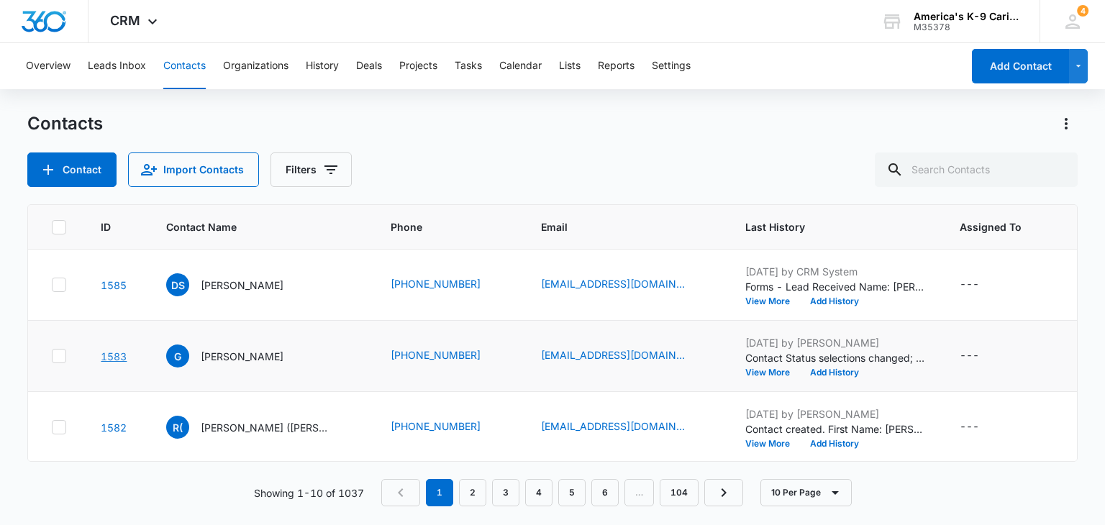
click at [104, 355] on link "1583" at bounding box center [114, 356] width 26 height 12
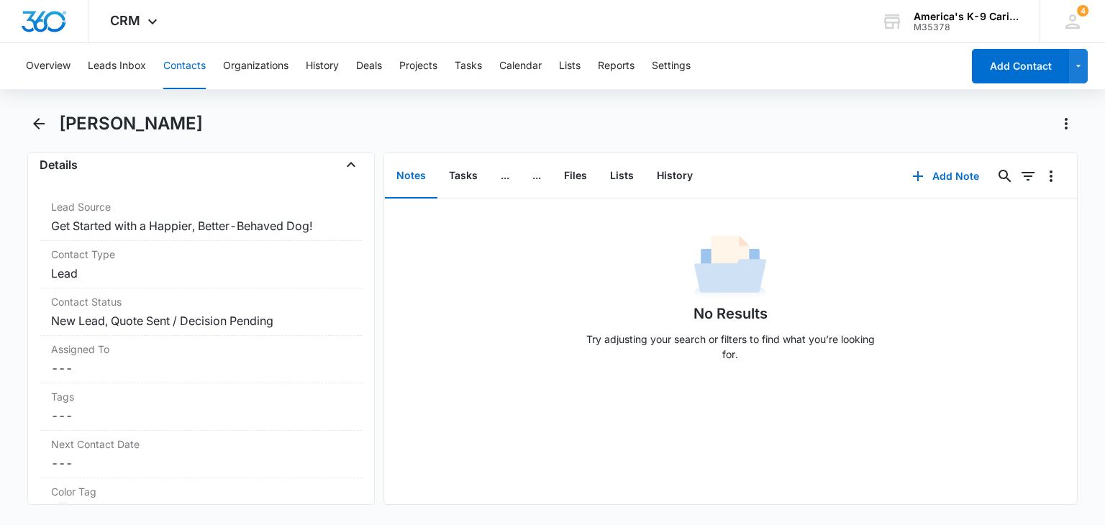
scroll to position [564, 0]
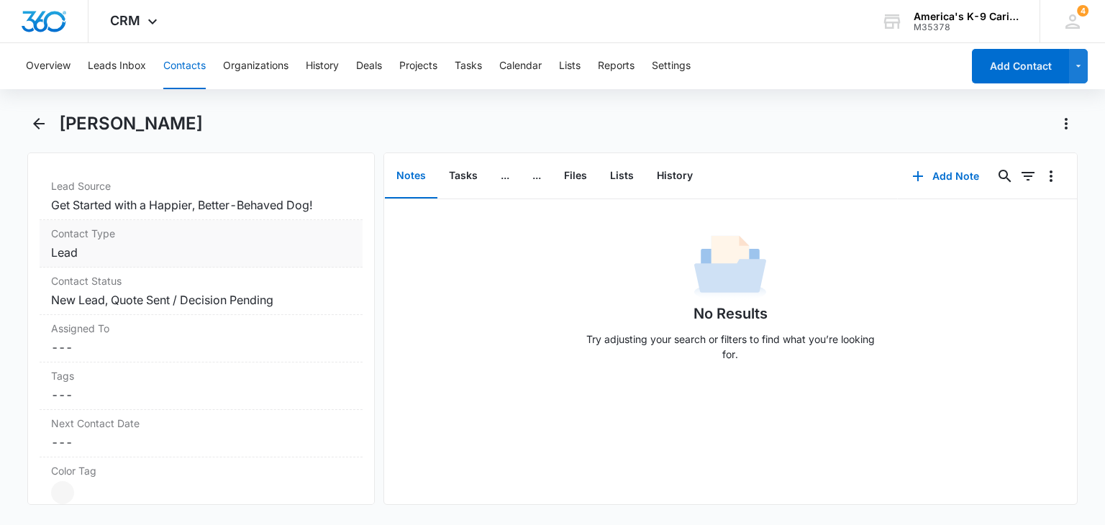
click at [305, 252] on dd "Cancel Save Changes Lead" at bounding box center [200, 252] width 299 height 17
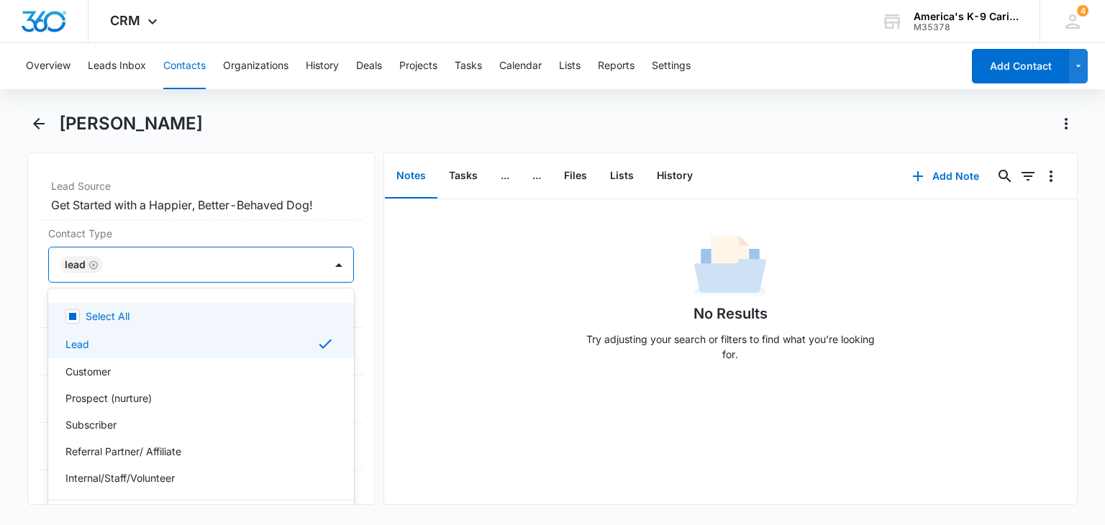
click at [328, 262] on div at bounding box center [338, 264] width 23 height 23
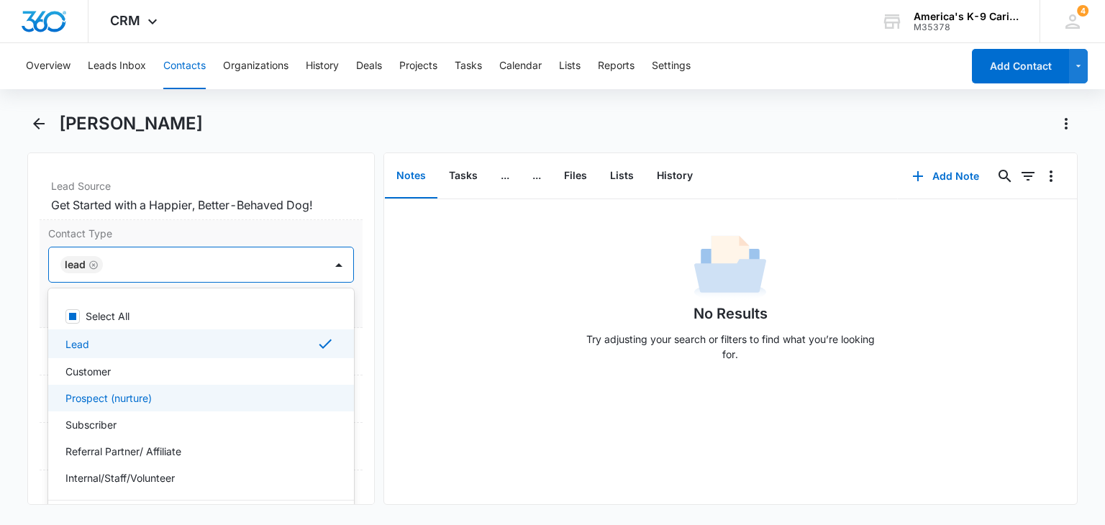
click at [264, 385] on div "Prospect (nurture)" at bounding box center [200, 398] width 305 height 27
click at [276, 342] on div "Lead" at bounding box center [199, 343] width 268 height 17
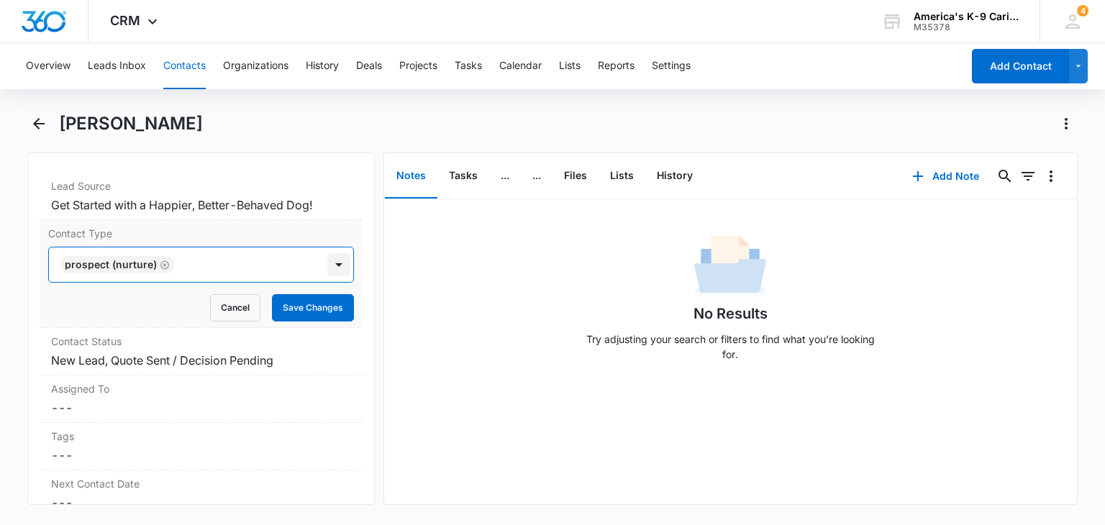
click at [327, 265] on div at bounding box center [338, 264] width 23 height 23
click at [313, 296] on button "Save Changes" at bounding box center [313, 307] width 82 height 27
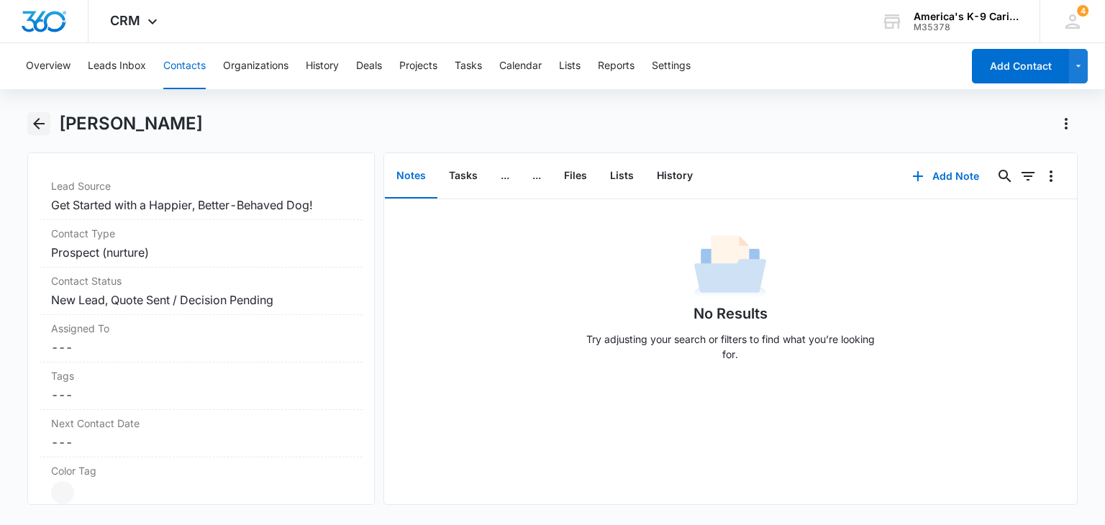
click at [45, 127] on icon "Back" at bounding box center [38, 123] width 17 height 17
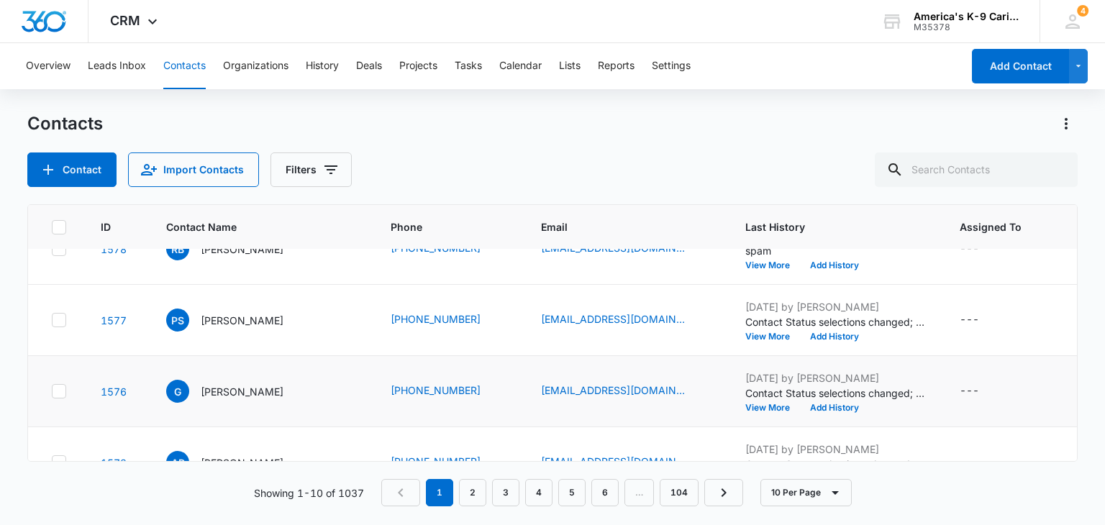
scroll to position [465, 0]
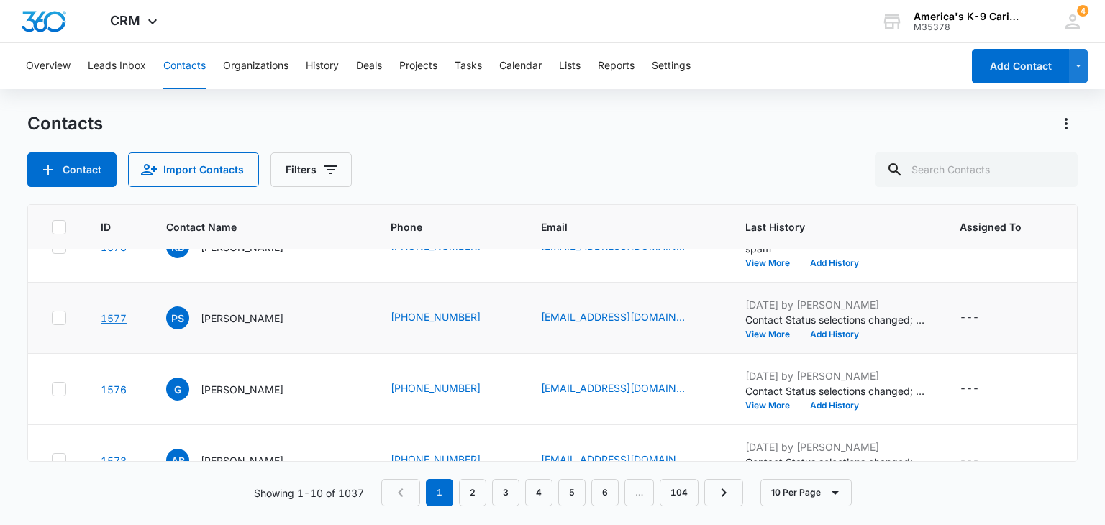
click at [113, 318] on link "1577" at bounding box center [114, 318] width 26 height 12
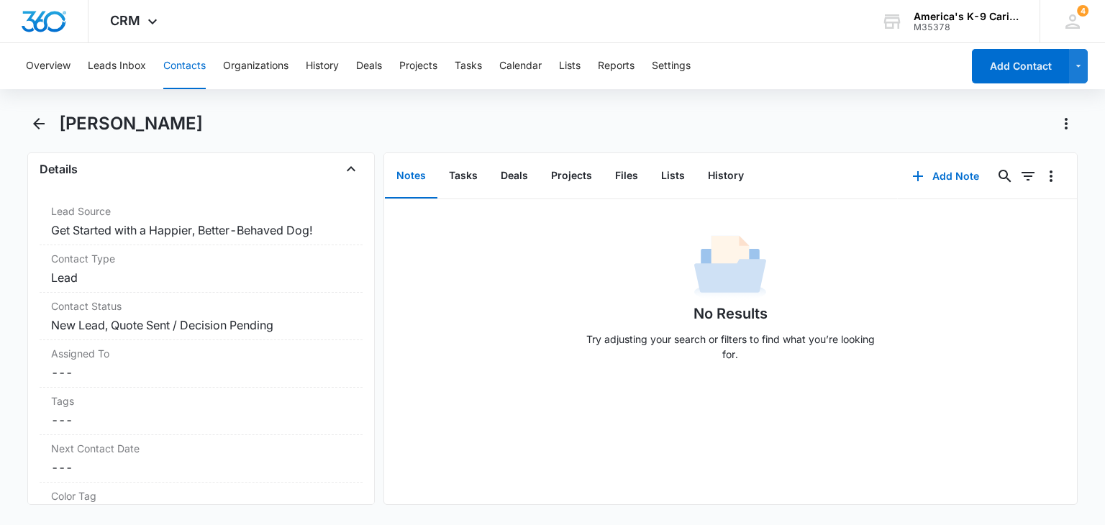
scroll to position [543, 0]
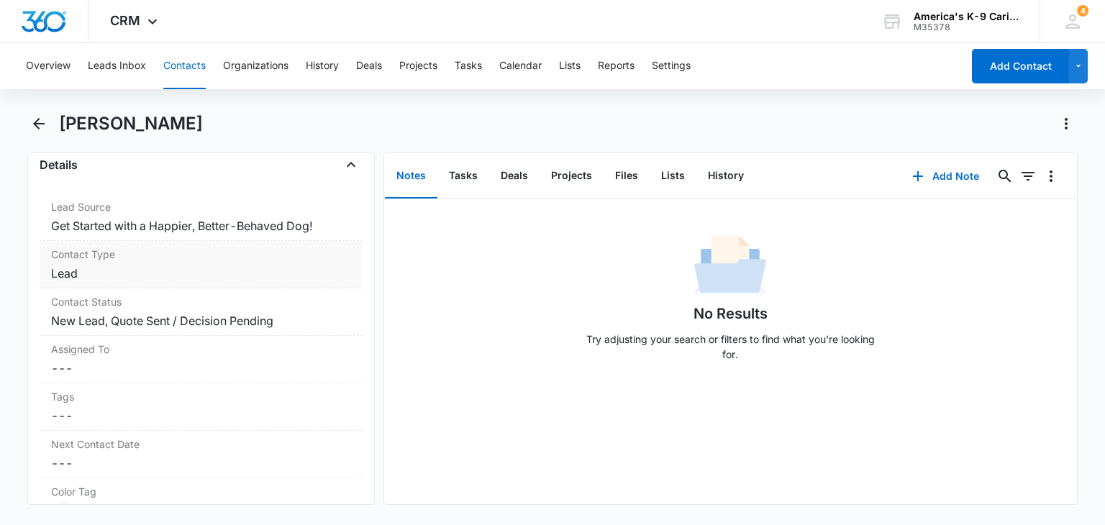
click at [322, 260] on label "Contact Type" at bounding box center [200, 254] width 299 height 15
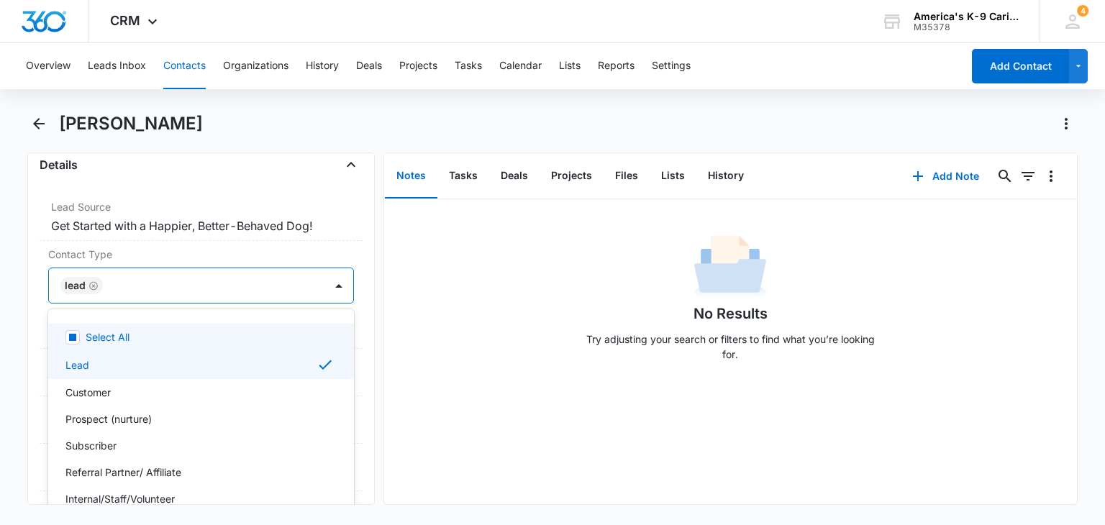
click at [327, 283] on div at bounding box center [338, 285] width 23 height 23
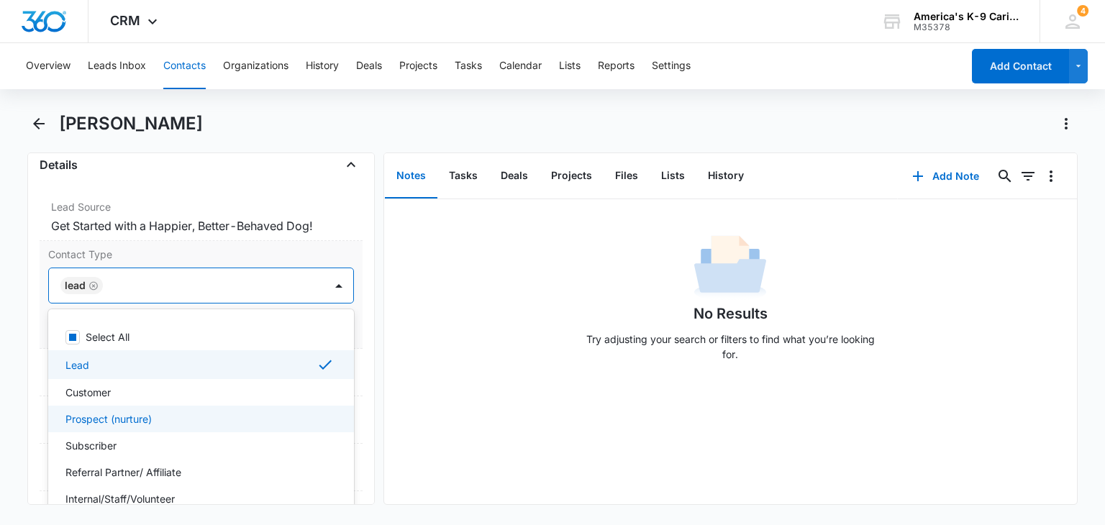
click at [236, 417] on div "Prospect (nurture)" at bounding box center [199, 418] width 268 height 15
click at [253, 369] on div "Lead" at bounding box center [199, 364] width 268 height 17
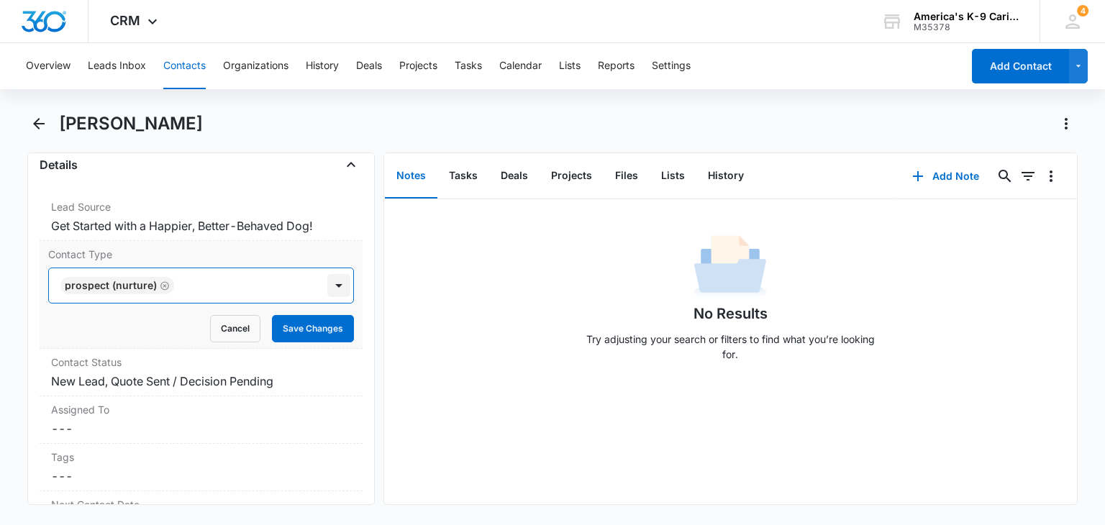
click at [327, 289] on div at bounding box center [338, 285] width 23 height 23
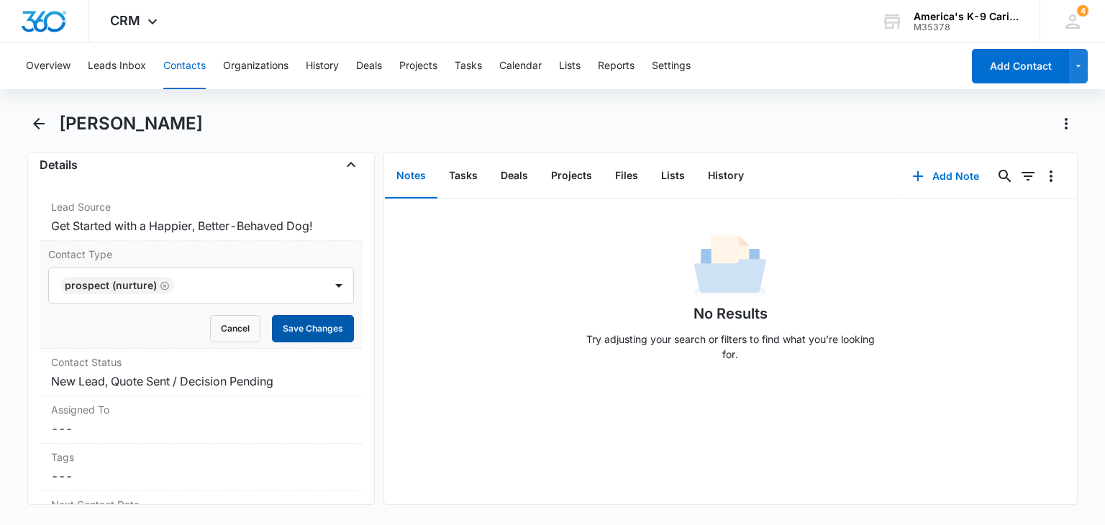
click at [317, 334] on button "Save Changes" at bounding box center [313, 328] width 82 height 27
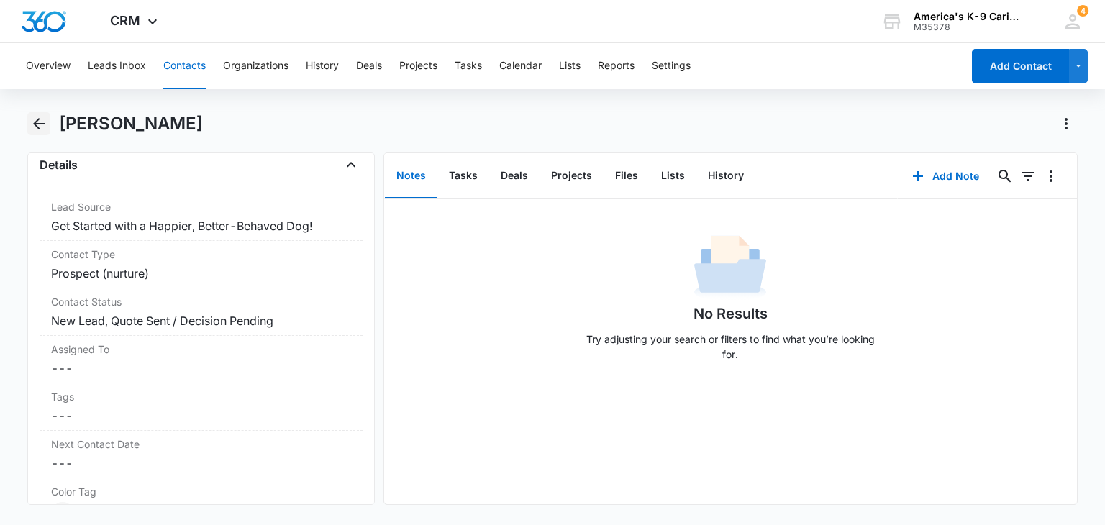
click at [44, 129] on icon "Back" at bounding box center [38, 123] width 17 height 17
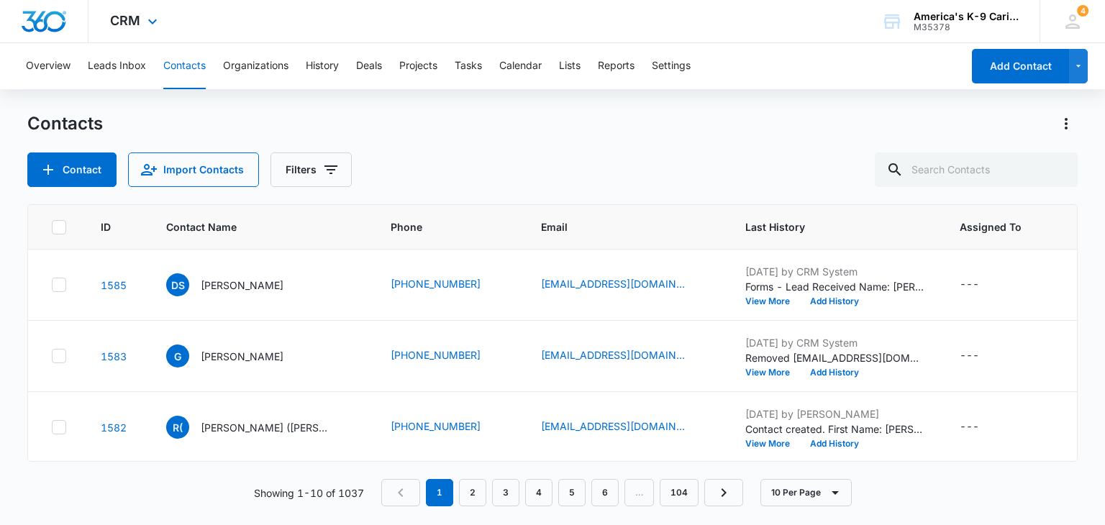
scroll to position [465, 0]
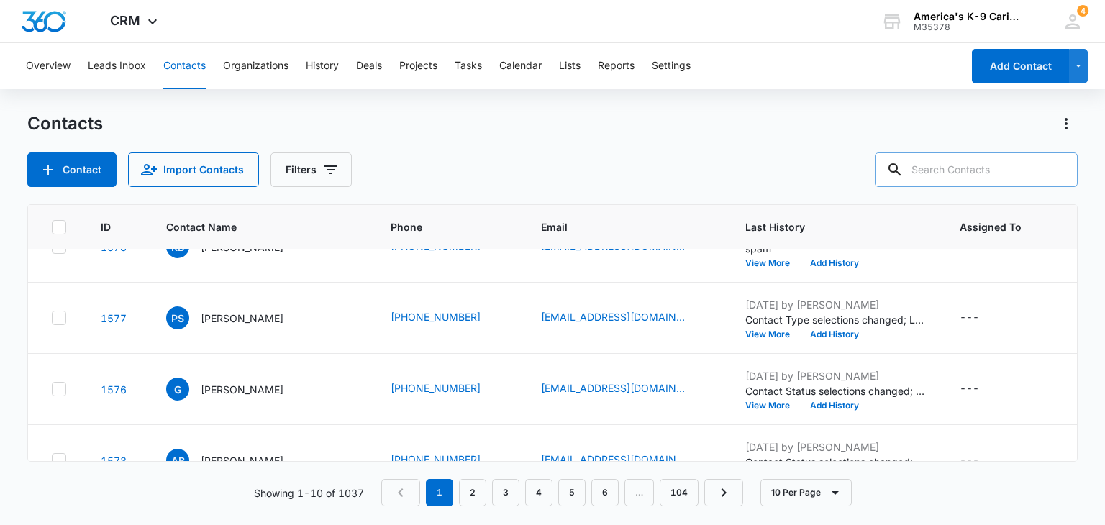
click at [929, 172] on input "text" at bounding box center [976, 170] width 203 height 35
type input "joan"
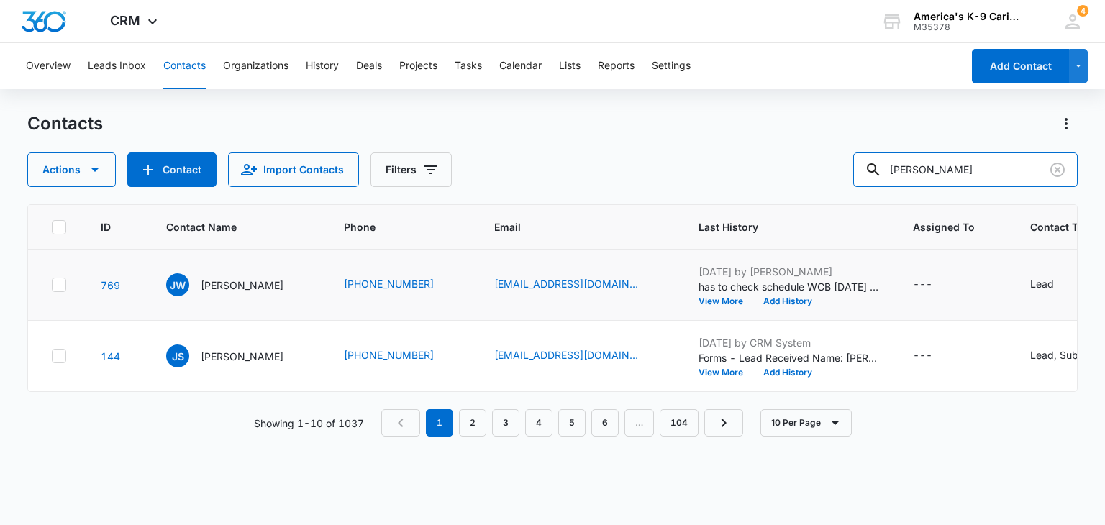
scroll to position [0, 0]
click at [1056, 173] on icon "Clear" at bounding box center [1057, 169] width 17 height 17
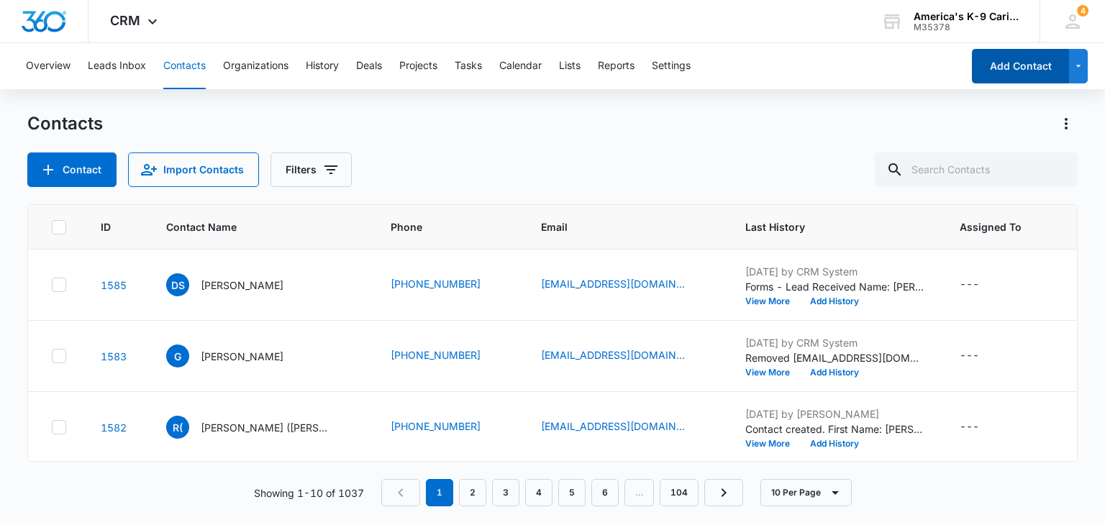
click at [1019, 70] on button "Add Contact" at bounding box center [1020, 66] width 97 height 35
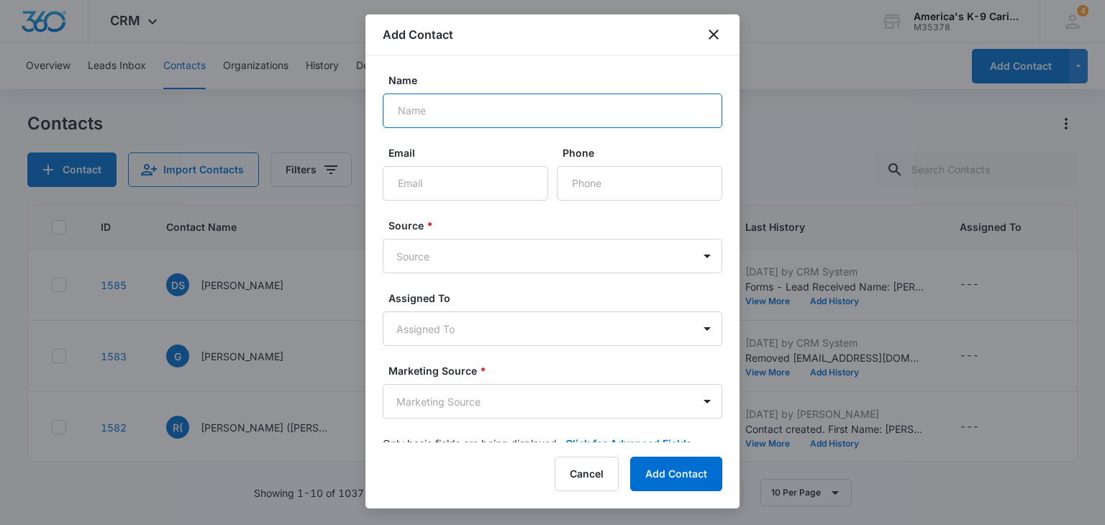
click at [501, 113] on input "Name" at bounding box center [553, 111] width 340 height 35
type input "[PERSON_NAME]"
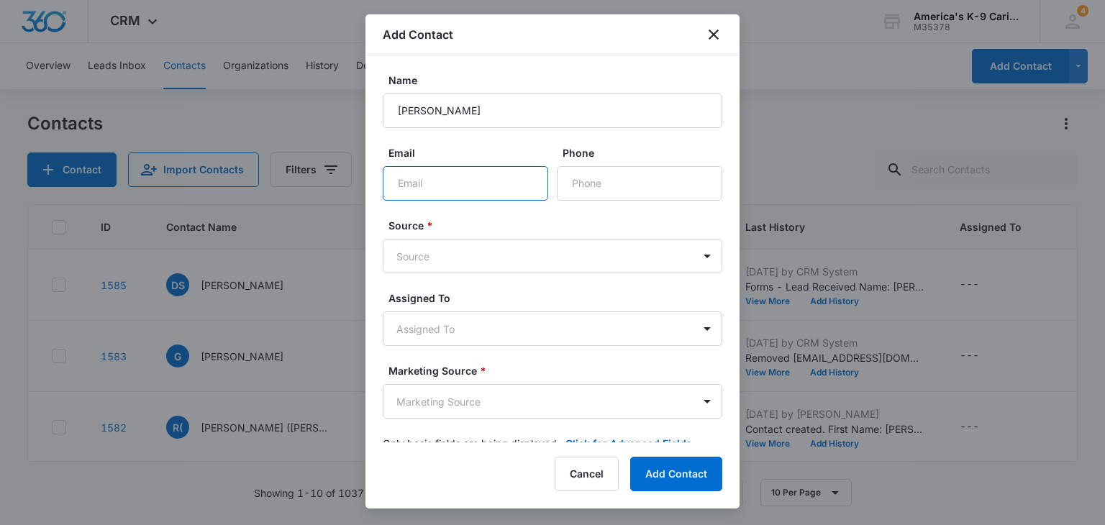
click at [431, 177] on input "Email" at bounding box center [465, 183] width 165 height 35
paste input "[EMAIL_ADDRESS][DOMAIN_NAME]"
type input "[EMAIL_ADDRESS][DOMAIN_NAME]"
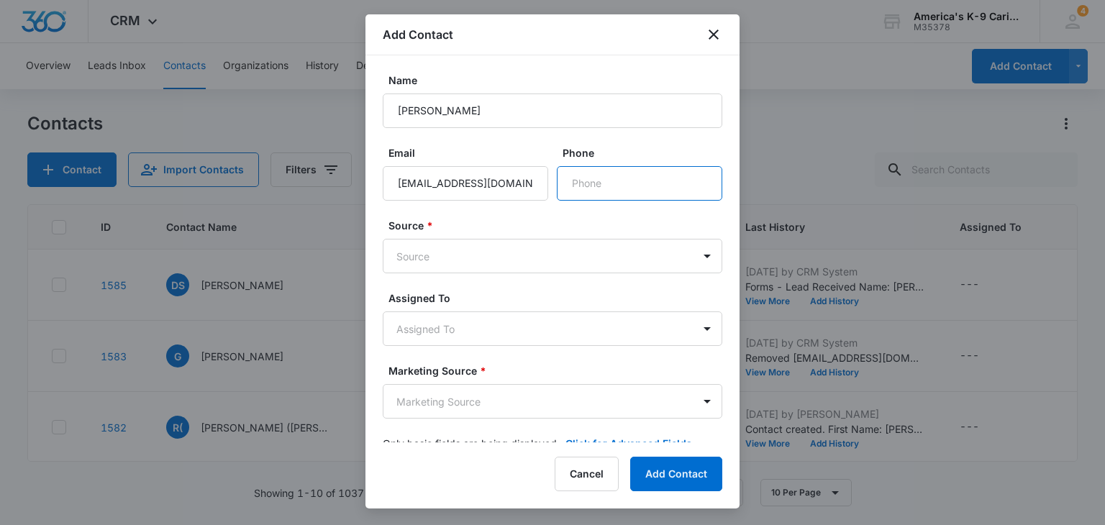
click at [575, 178] on input "Phone" at bounding box center [639, 183] width 165 height 35
paste input "[PHONE_NUMBER]"
type input "[PHONE_NUMBER]"
click at [578, 251] on body "CRM Apps Reputation Websites Forms CRM Email Social Content Ads Intelligence Fi…" at bounding box center [552, 262] width 1105 height 525
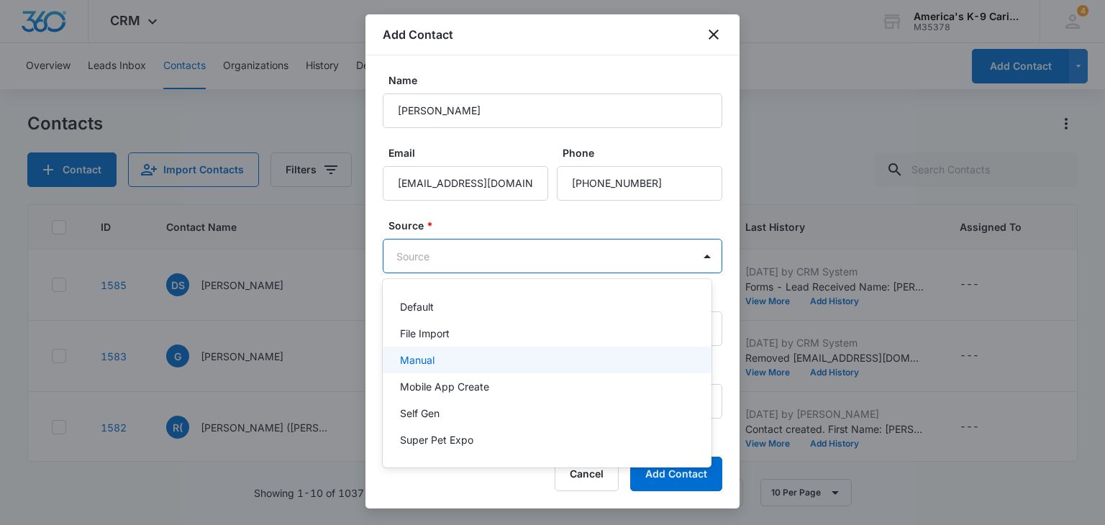
click at [542, 353] on div "Manual" at bounding box center [545, 359] width 291 height 15
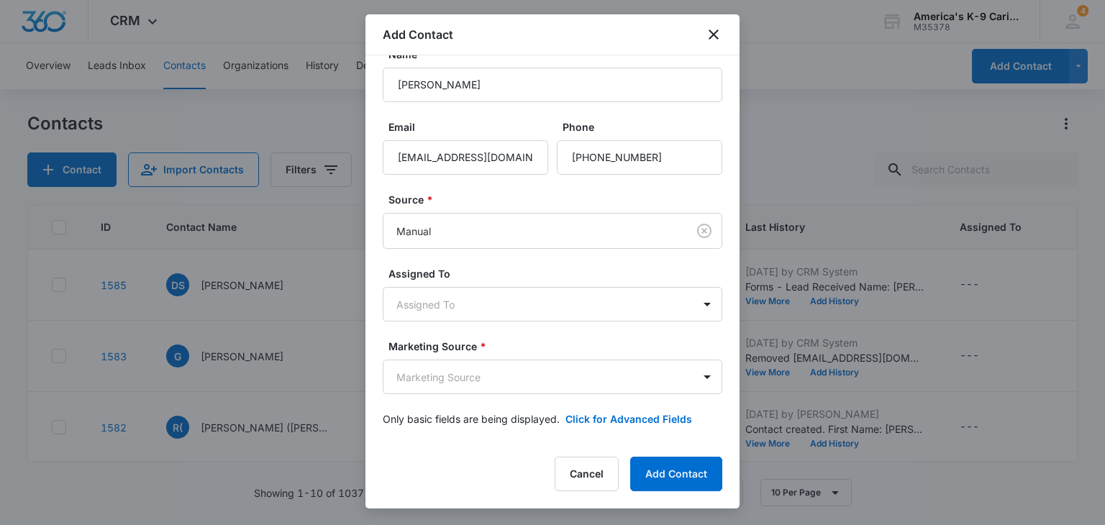
scroll to position [27, 0]
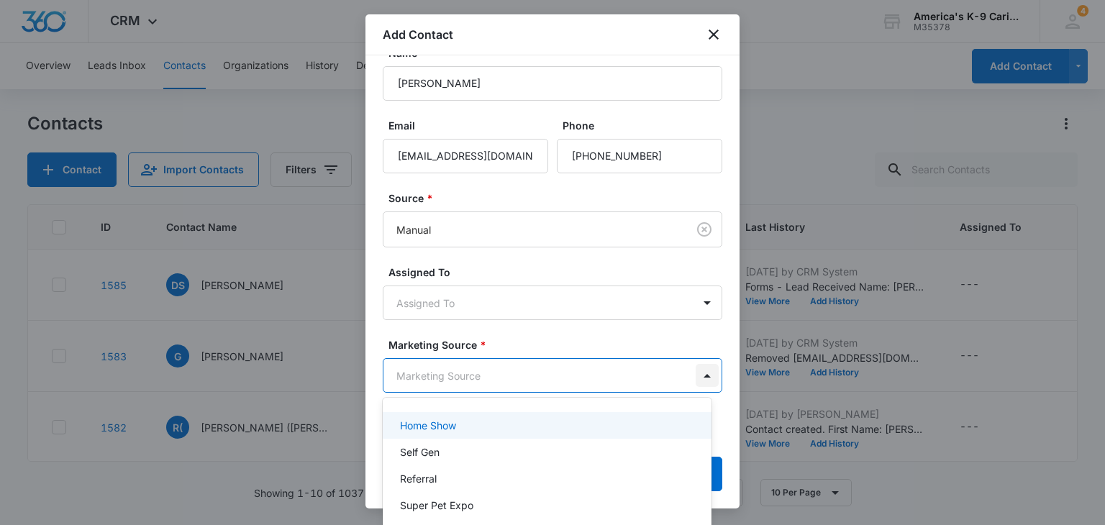
click at [697, 375] on body "CRM Apps Reputation Websites Forms CRM Email Social Content Ads Intelligence Fi…" at bounding box center [552, 262] width 1105 height 525
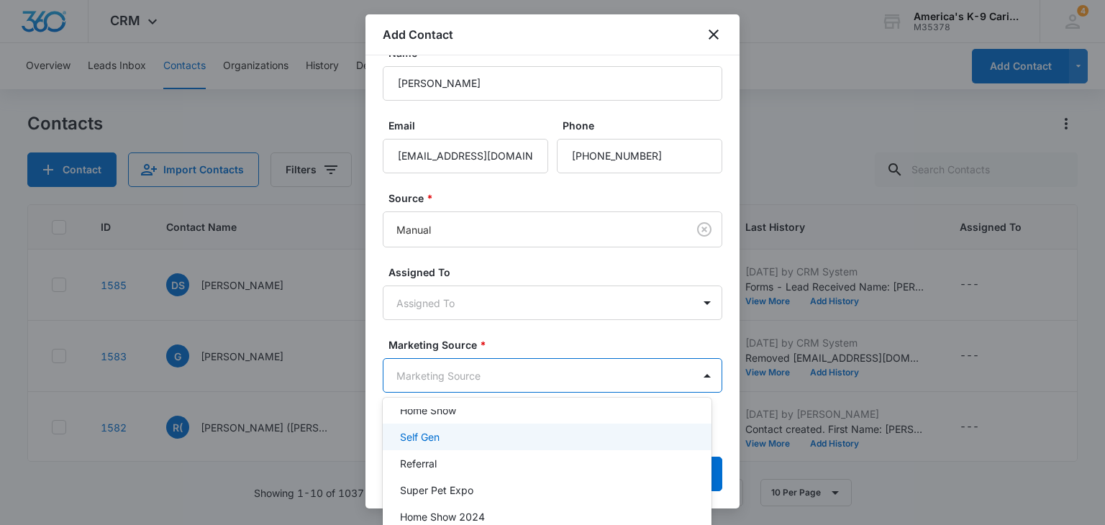
scroll to position [17, 0]
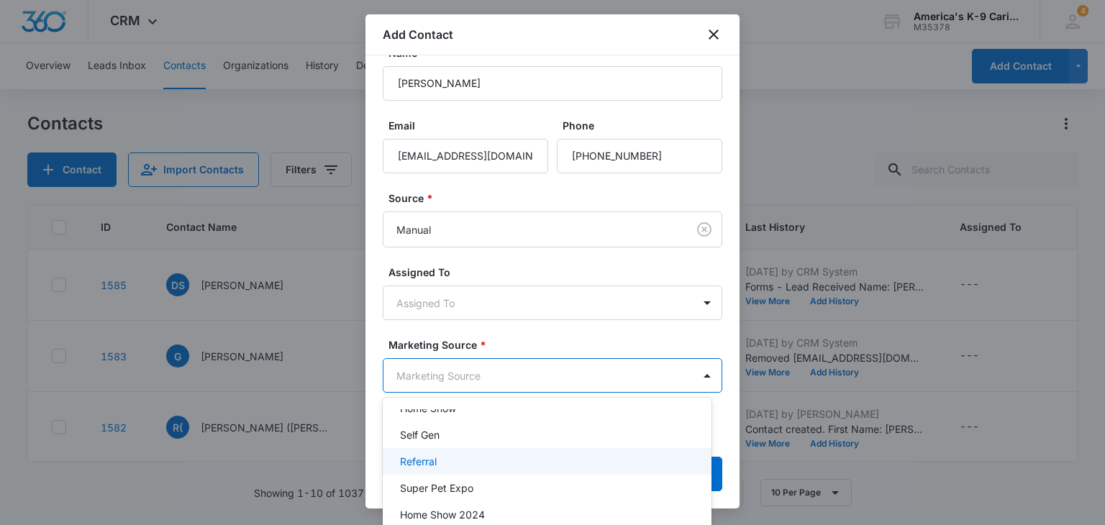
click at [640, 468] on div "Referral" at bounding box center [545, 461] width 291 height 15
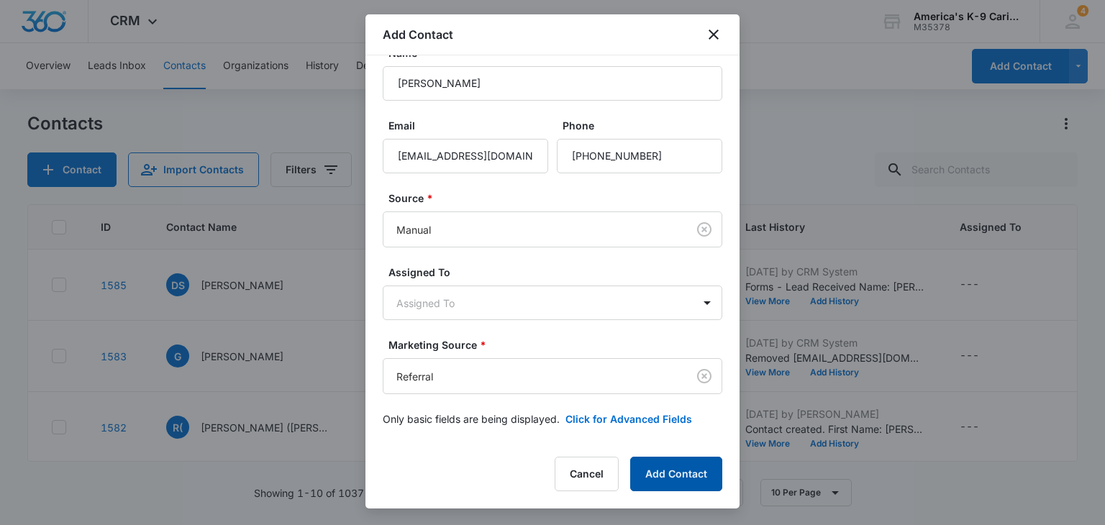
click at [691, 464] on button "Add Contact" at bounding box center [676, 474] width 92 height 35
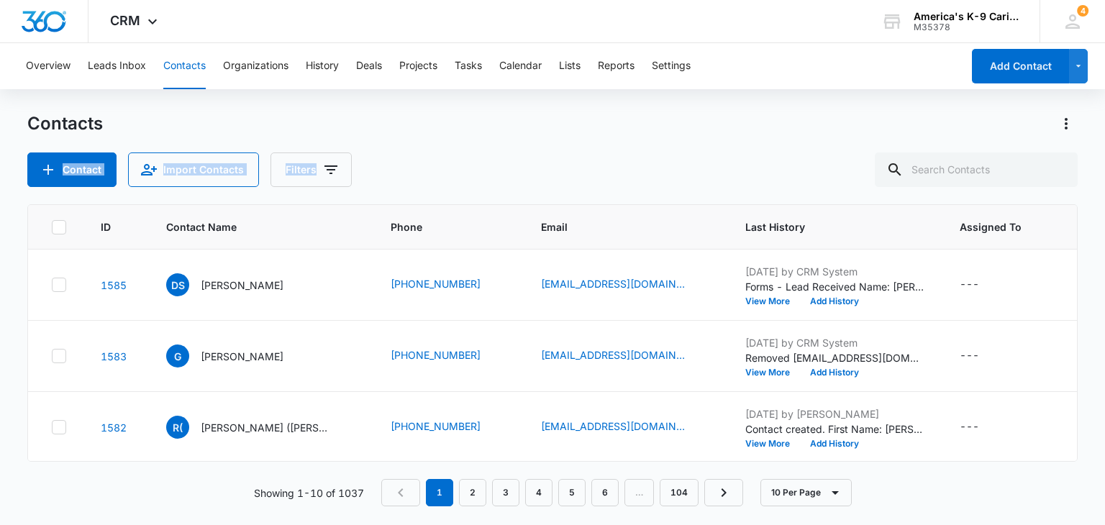
drag, startPoint x: 429, startPoint y: 113, endPoint x: 617, endPoint y: 139, distance: 189.5
click at [617, 139] on div "Contacts Contact Import Contacts Filters" at bounding box center [552, 149] width 1050 height 75
click at [109, 283] on link "1587" at bounding box center [114, 285] width 26 height 12
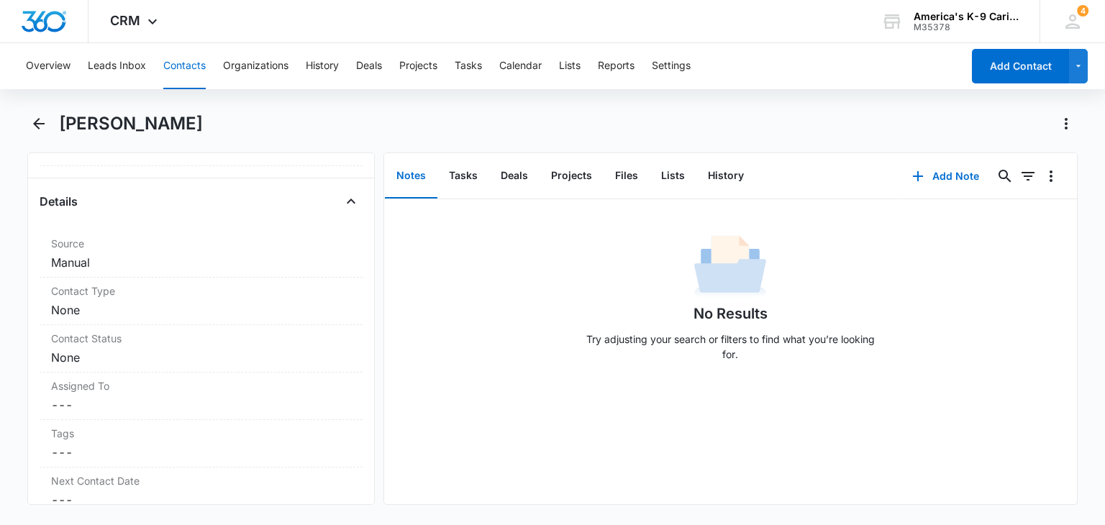
scroll to position [550, 0]
click at [335, 271] on dd "Cancel Save Changes None" at bounding box center [200, 266] width 299 height 17
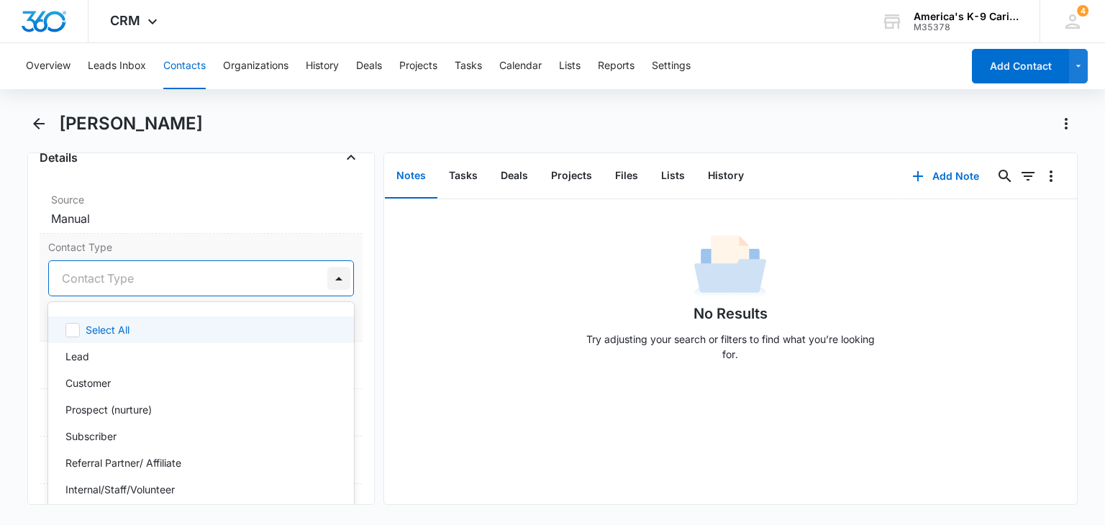
click at [331, 274] on div at bounding box center [338, 278] width 23 height 23
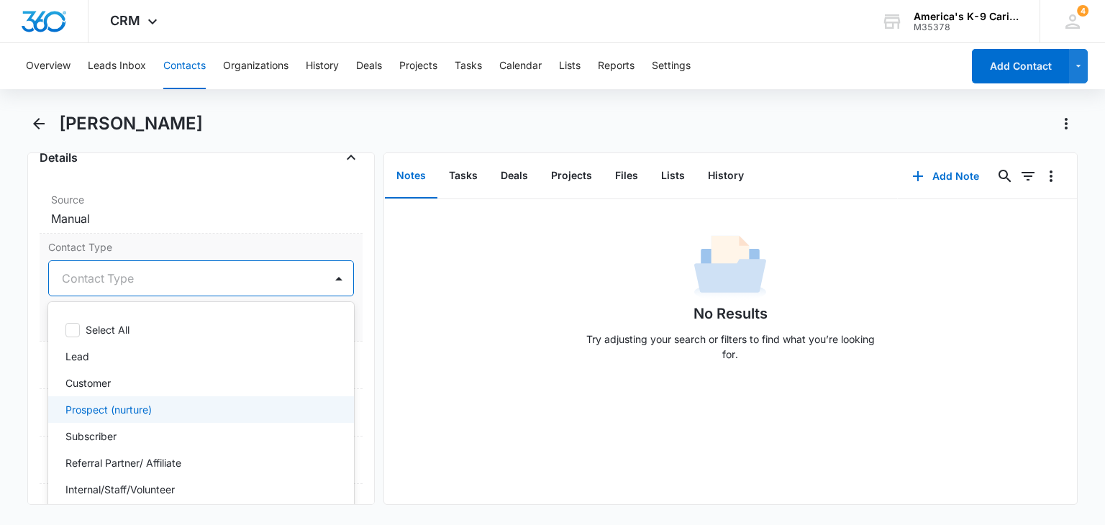
drag, startPoint x: 277, startPoint y: 397, endPoint x: 294, endPoint y: 399, distance: 16.6
click at [294, 399] on div "Prospect (nurture)" at bounding box center [200, 409] width 305 height 27
click at [294, 399] on div "Prospect (nurture)" at bounding box center [200, 410] width 305 height 29
click at [294, 399] on div "Prospect (nurture)" at bounding box center [200, 409] width 305 height 27
click at [294, 399] on div "Prospect (nurture)" at bounding box center [200, 410] width 305 height 29
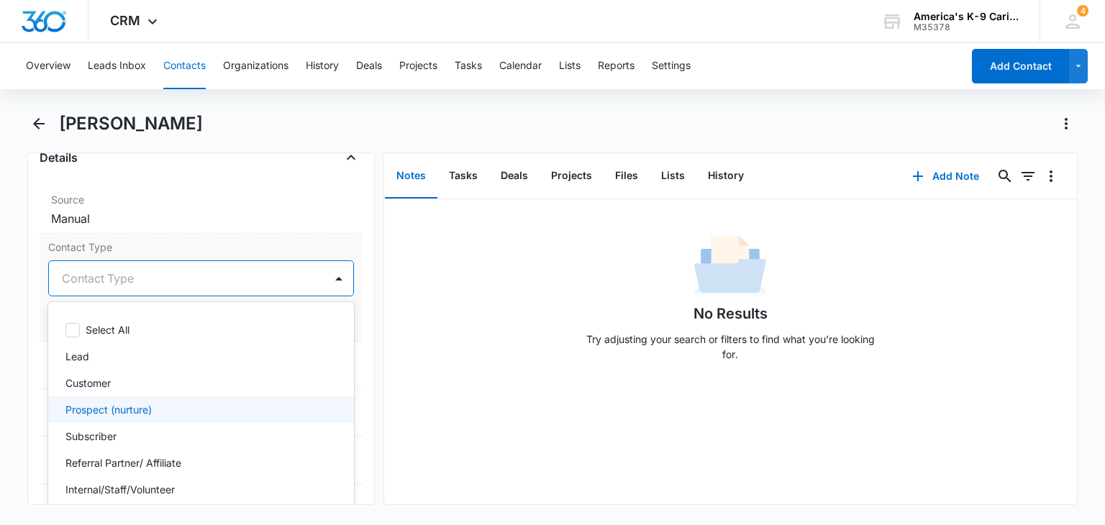
click at [294, 399] on div "Prospect (nurture)" at bounding box center [200, 409] width 305 height 27
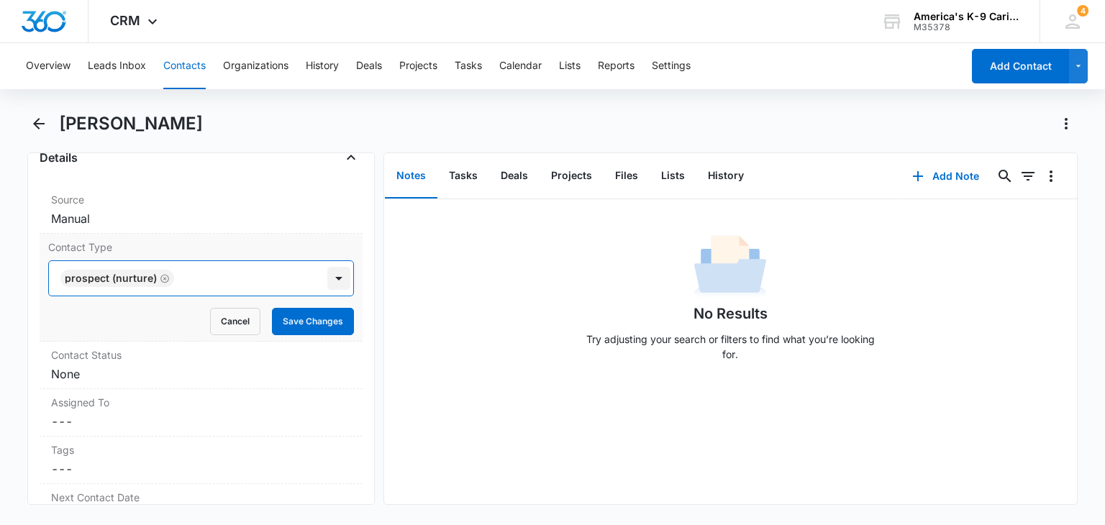
click at [334, 286] on div at bounding box center [338, 278] width 23 height 23
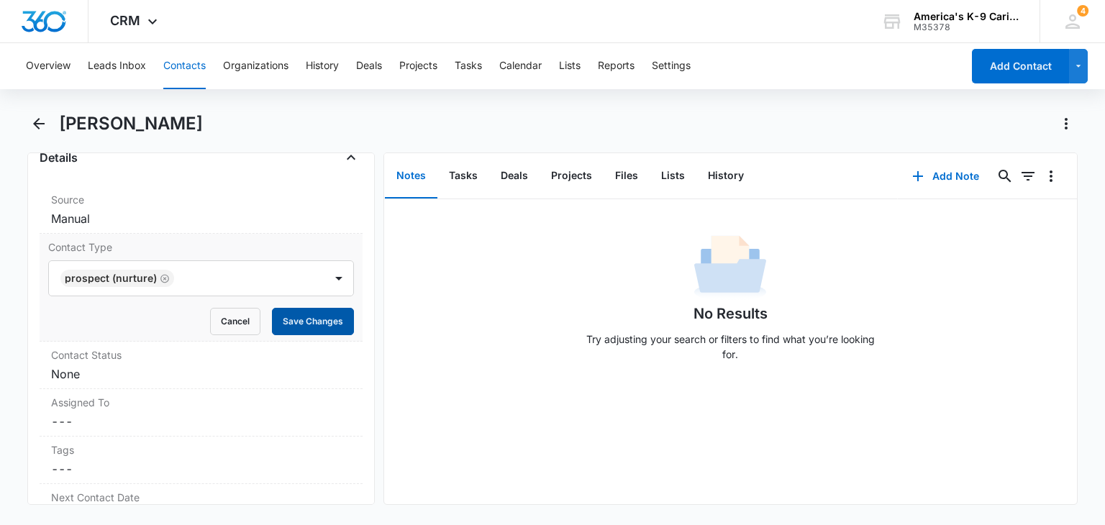
click at [329, 312] on button "Save Changes" at bounding box center [313, 321] width 82 height 27
click at [318, 358] on label "Contact Status" at bounding box center [200, 354] width 299 height 15
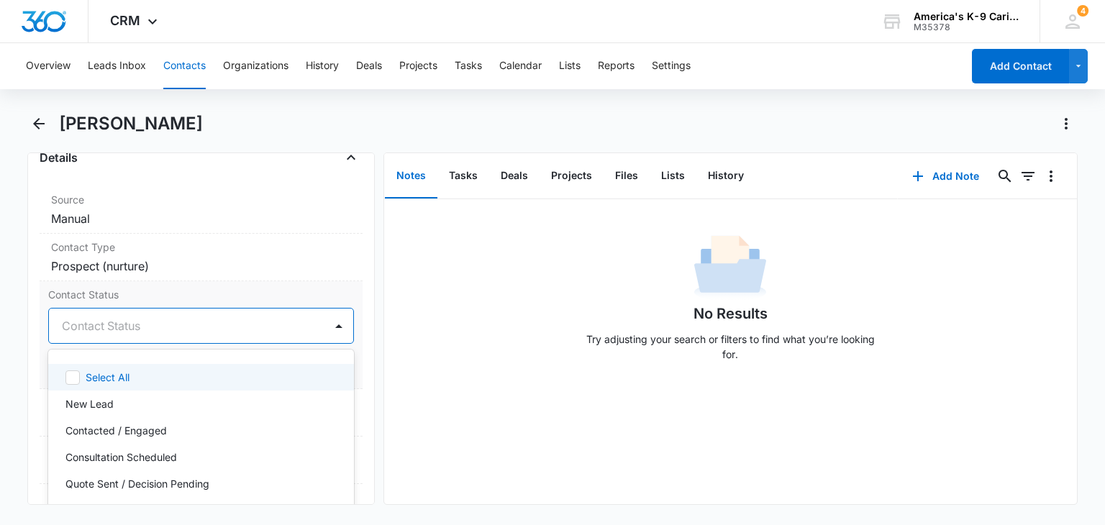
click at [327, 340] on div at bounding box center [338, 326] width 29 height 35
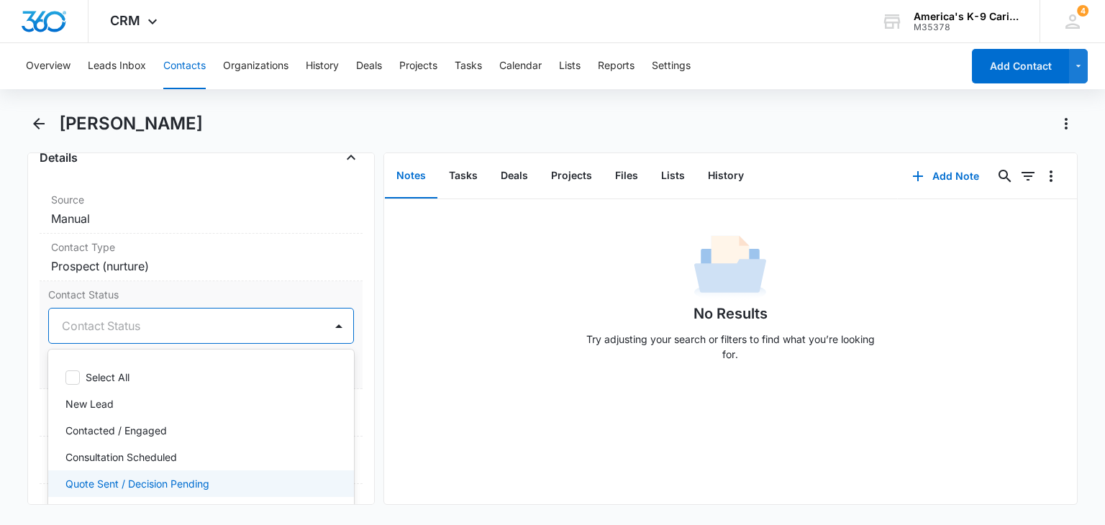
drag, startPoint x: 288, startPoint y: 474, endPoint x: 296, endPoint y: 476, distance: 8.9
click at [296, 476] on div "Quote Sent / Decision Pending" at bounding box center [199, 483] width 268 height 15
click at [317, 476] on icon at bounding box center [325, 484] width 17 height 17
click at [296, 476] on div "Quote Sent / Decision Pending" at bounding box center [199, 483] width 268 height 15
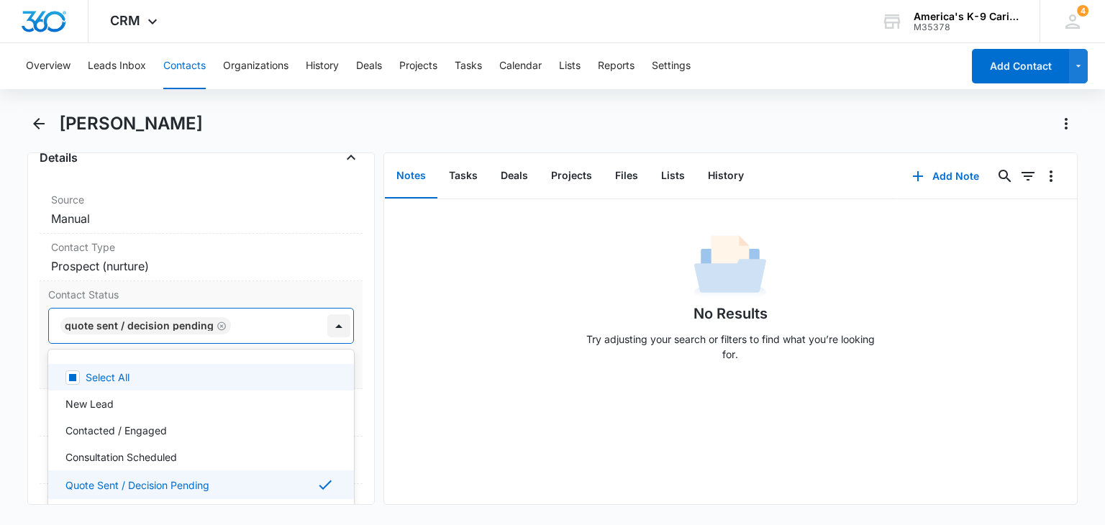
click at [327, 328] on div at bounding box center [338, 325] width 23 height 23
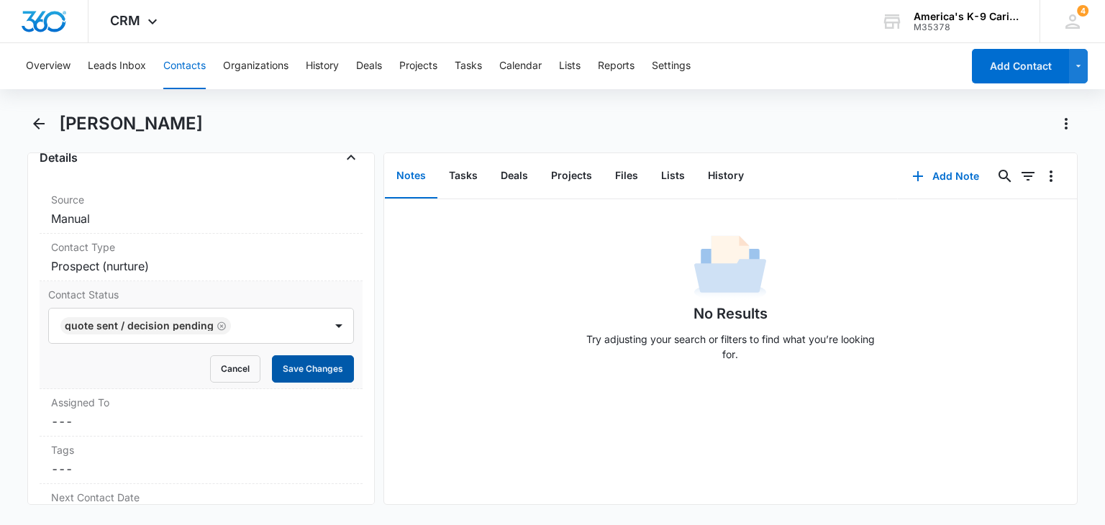
click at [317, 371] on button "Save Changes" at bounding box center [313, 368] width 82 height 27
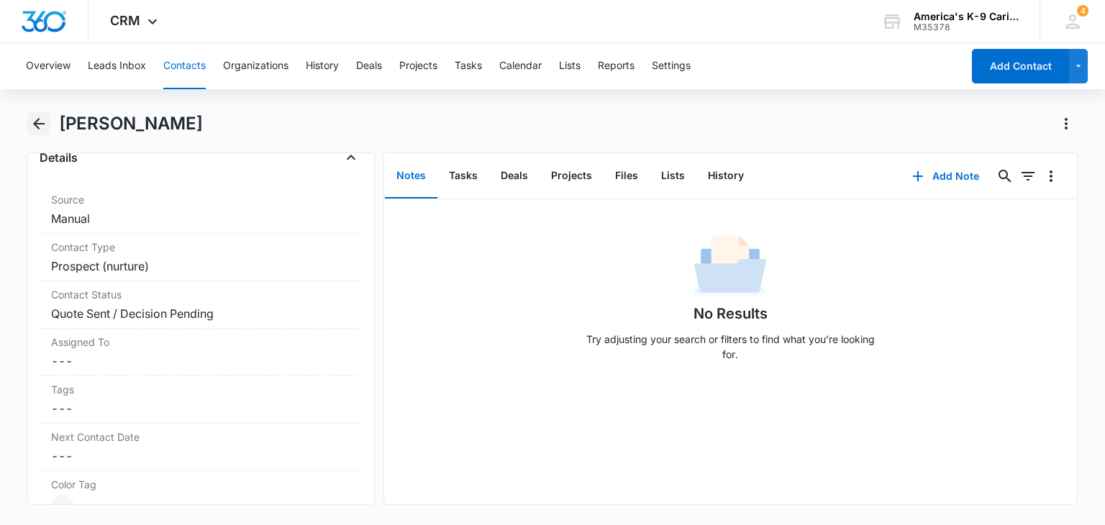
click at [46, 127] on icon "Back" at bounding box center [38, 123] width 17 height 17
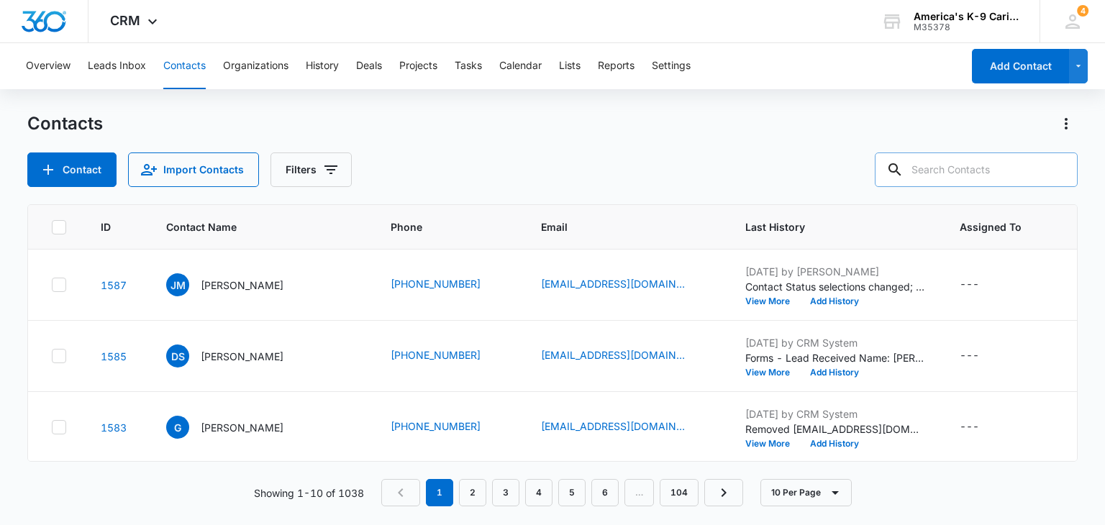
click at [944, 164] on input "text" at bounding box center [976, 170] width 203 height 35
type input "[MEDICAL_DATA]"
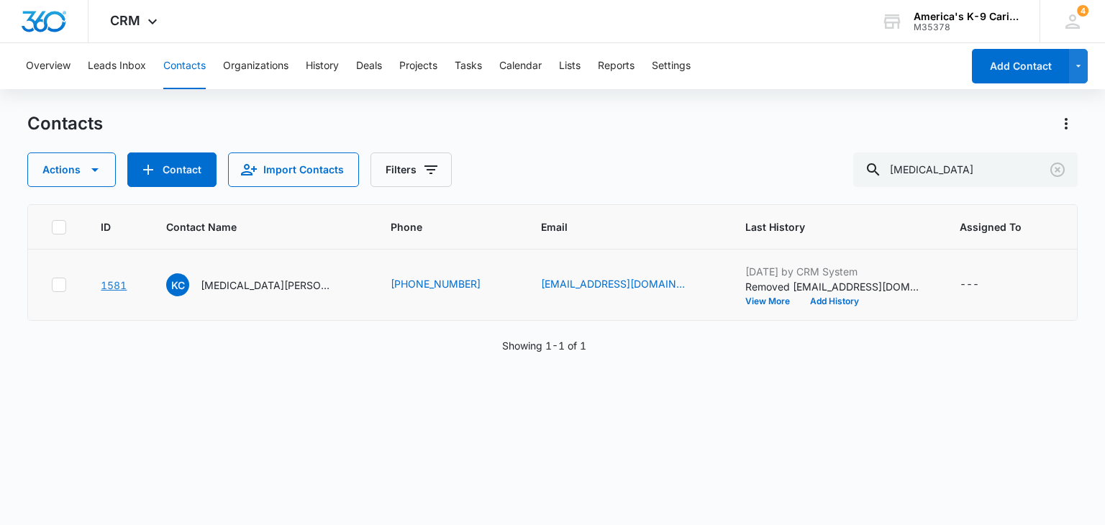
click at [115, 283] on link "1581" at bounding box center [114, 285] width 26 height 12
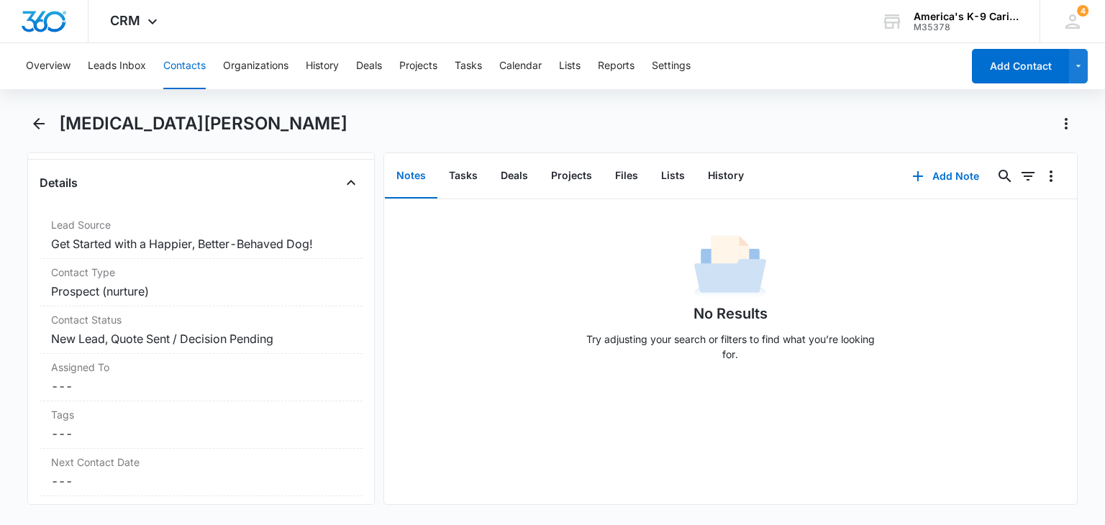
scroll to position [532, 0]
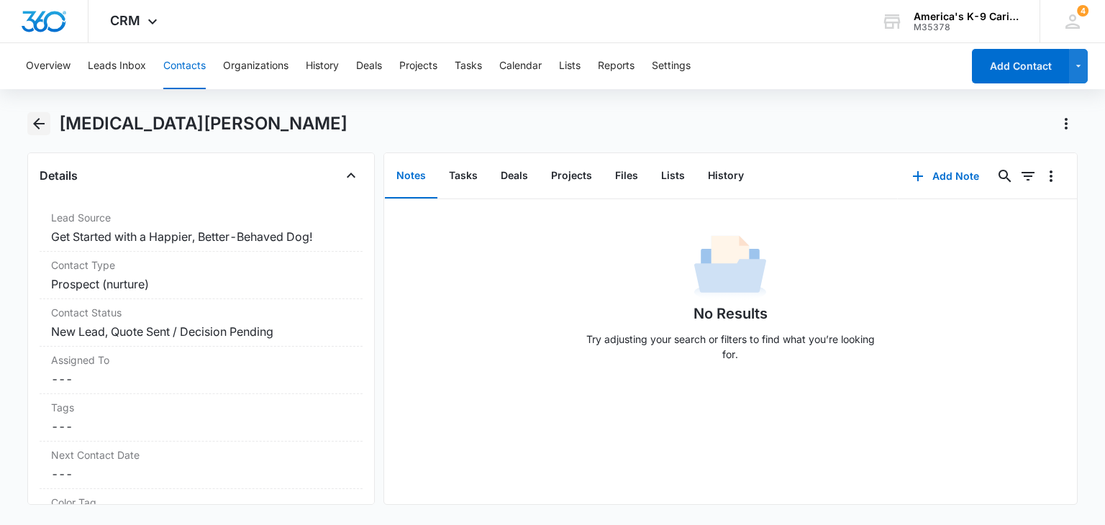
click at [38, 127] on icon "Back" at bounding box center [39, 124] width 12 height 12
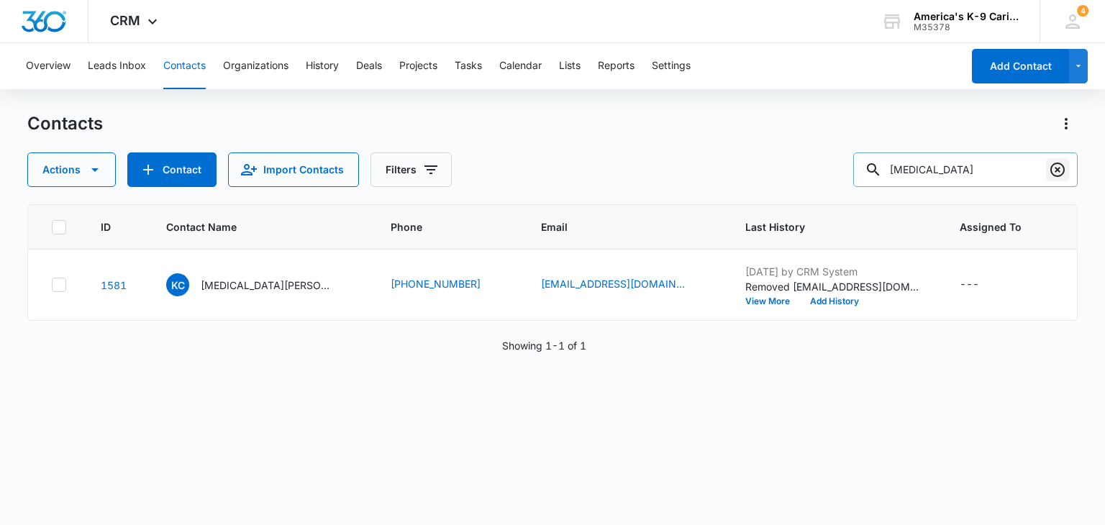
click at [1060, 170] on icon "Clear" at bounding box center [1057, 169] width 17 height 17
